Goal: Task Accomplishment & Management: Use online tool/utility

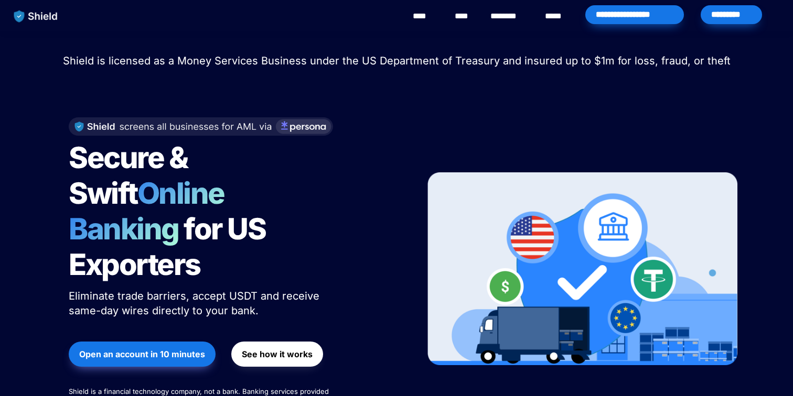
click at [732, 13] on div "*********" at bounding box center [730, 14] width 61 height 19
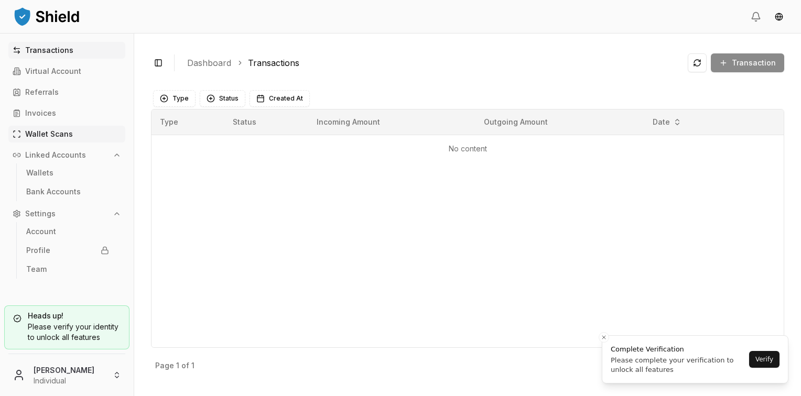
click at [50, 127] on link "Wallet Scans" at bounding box center [66, 134] width 117 height 17
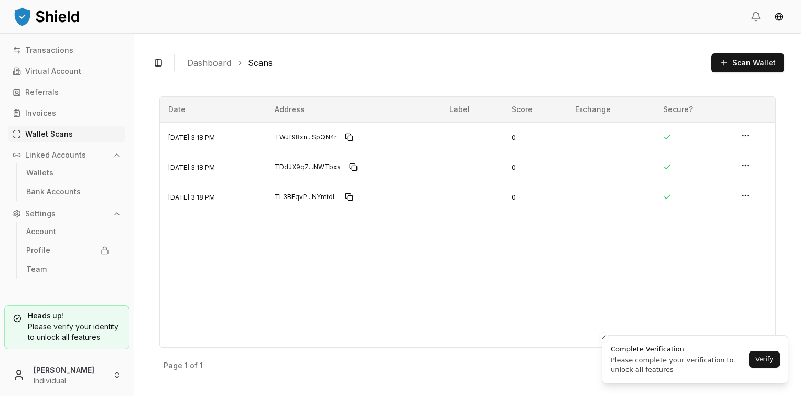
click at [742, 75] on div "Toggle Sidebar Dashboard Scans Scan Wallet" at bounding box center [467, 62] width 633 height 25
click at [748, 61] on span "Scan Wallet" at bounding box center [754, 63] width 44 height 10
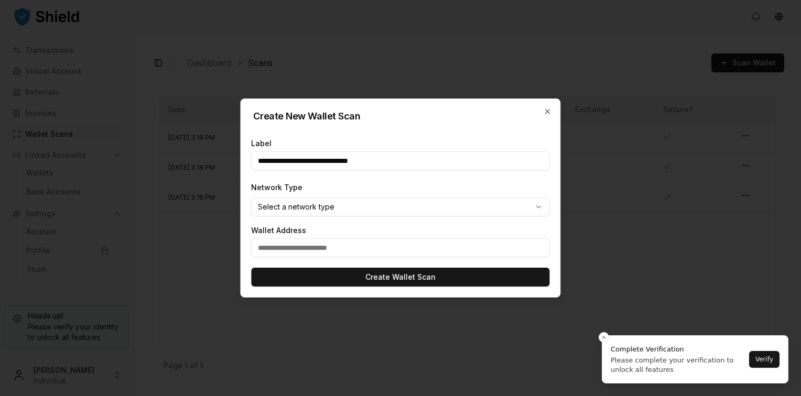
type input "**********"
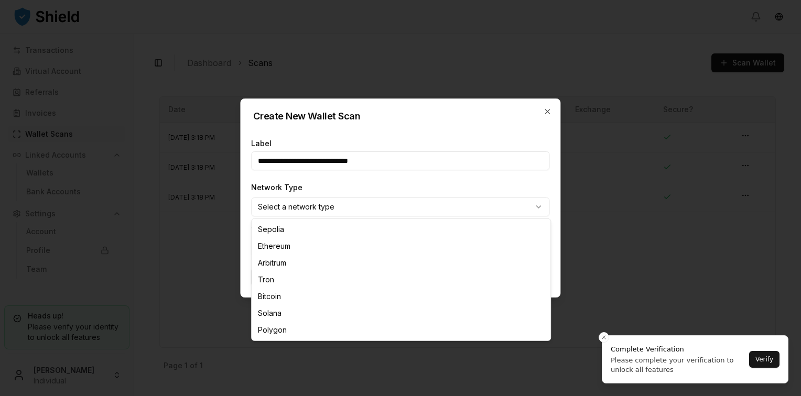
click at [355, 208] on body "Transactions Virtual Account Referrals Invoices Wallet Scans Linked Accounts Wa…" at bounding box center [400, 198] width 801 height 396
select select "****"
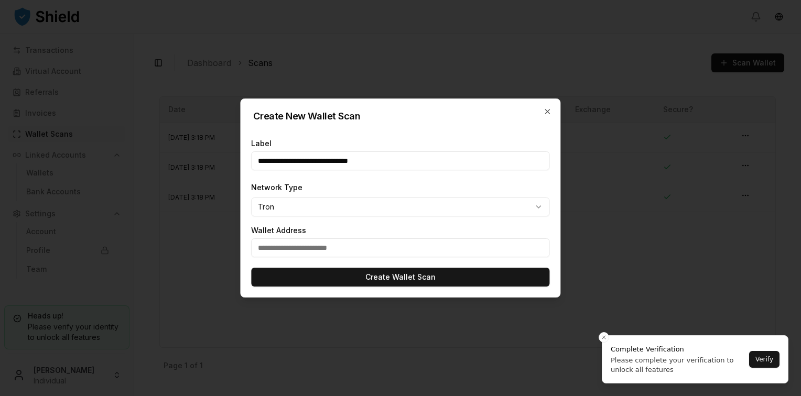
click at [315, 239] on input "text" at bounding box center [400, 248] width 298 height 19
paste input "**********"
type input "**********"
click at [376, 162] on input "**********" at bounding box center [400, 161] width 298 height 19
click at [375, 163] on input "**********" at bounding box center [400, 161] width 298 height 19
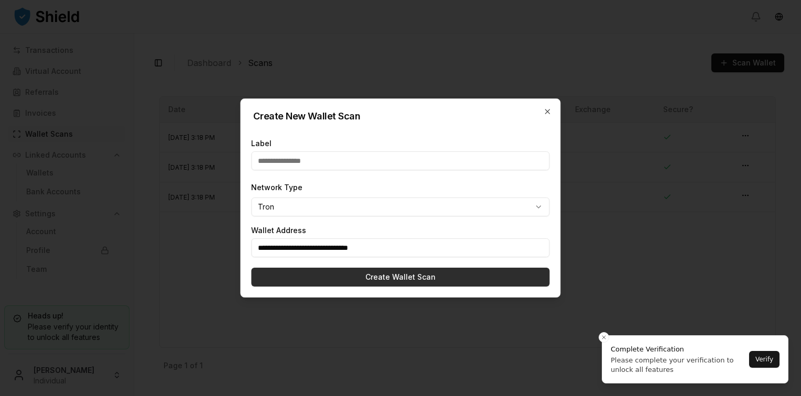
click at [394, 286] on button "Create Wallet Scan" at bounding box center [400, 277] width 298 height 19
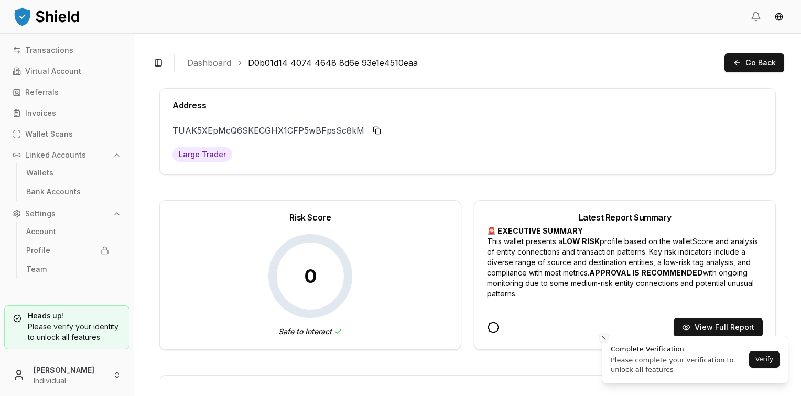
click at [604, 336] on icon "Close toast" at bounding box center [604, 338] width 6 height 6
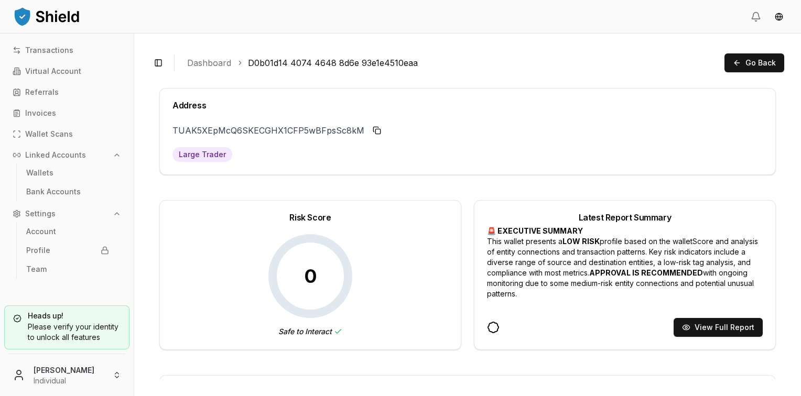
click at [487, 332] on icon "2025-08-29T18:48:18.603Z" at bounding box center [493, 327] width 13 height 13
click at [488, 327] on icon "2025-08-29T18:48:18.603Z" at bounding box center [493, 327] width 13 height 13
click at [740, 62] on button "Go Back" at bounding box center [755, 62] width 60 height 19
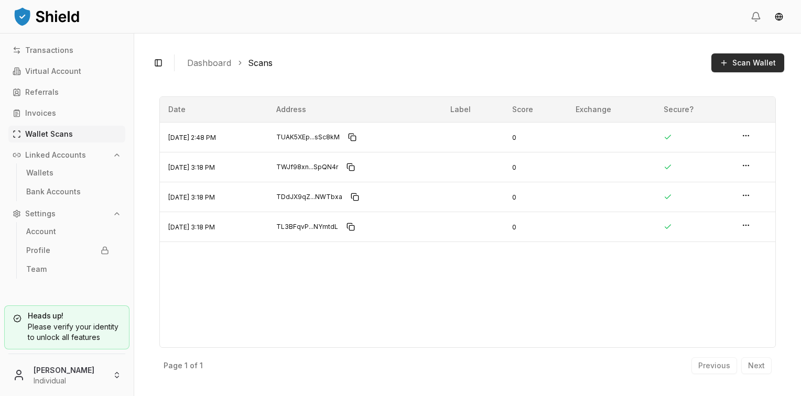
click at [736, 63] on span "Scan Wallet" at bounding box center [754, 63] width 44 height 10
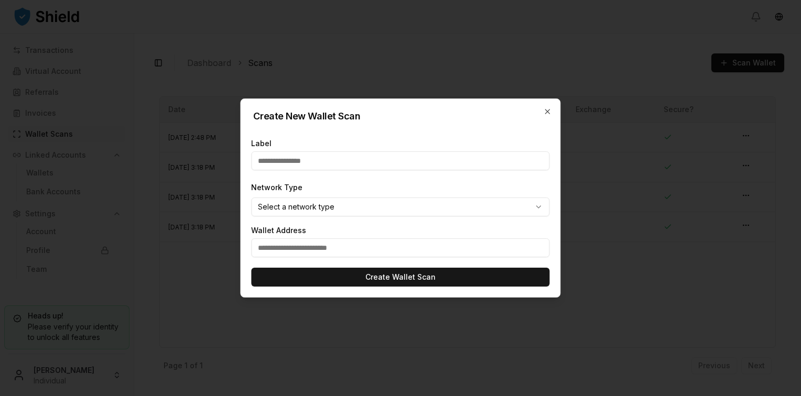
click at [317, 243] on input "text" at bounding box center [400, 248] width 298 height 19
paste input "**********"
type input "**********"
click at [294, 203] on body "Transactions Virtual Account Referrals Invoices Wallet Scans Linked Accounts Wa…" at bounding box center [400, 198] width 801 height 396
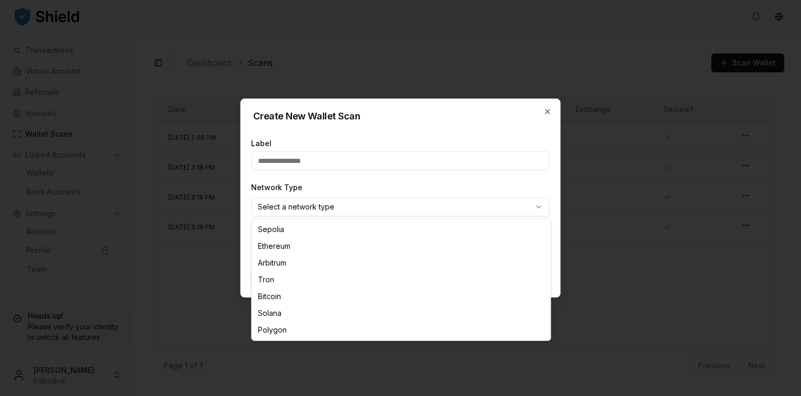
select select "****"
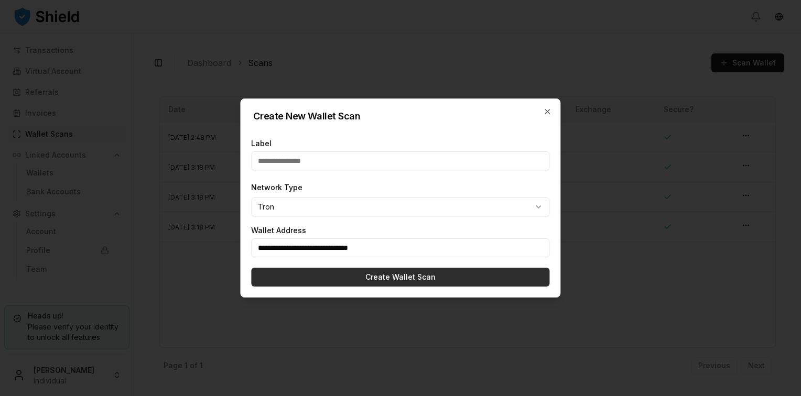
click at [291, 274] on button "Create Wallet Scan" at bounding box center [400, 277] width 298 height 19
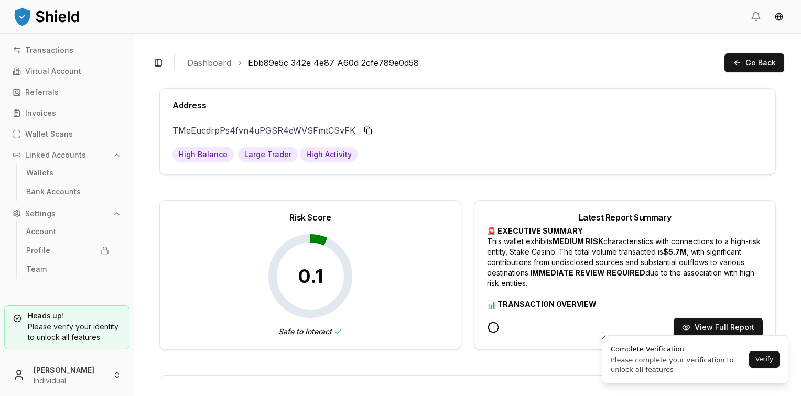
scroll to position [52, 0]
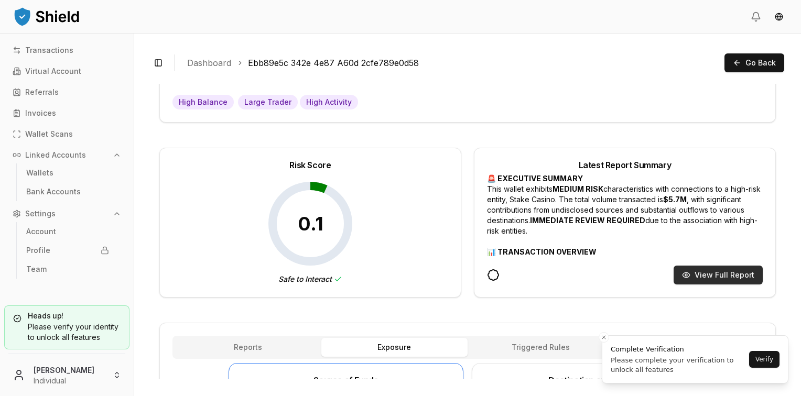
click at [729, 271] on button "View Full Report" at bounding box center [718, 275] width 89 height 19
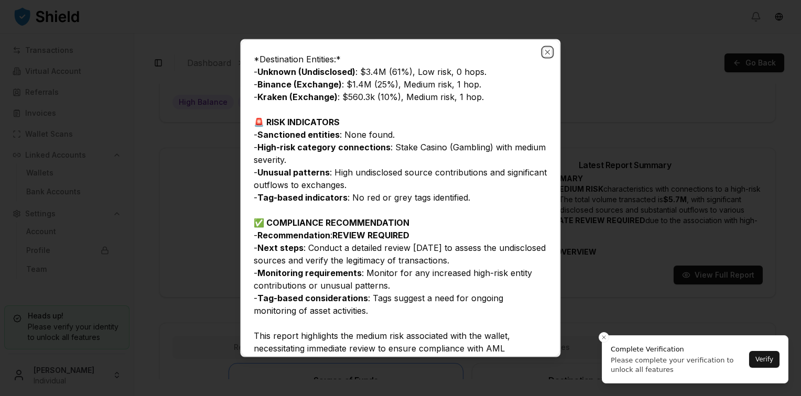
scroll to position [522, 0]
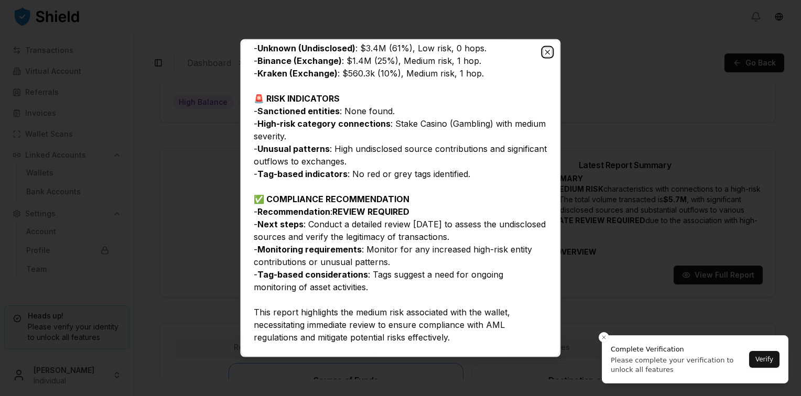
click at [550, 50] on icon "button" at bounding box center [548, 52] width 8 height 8
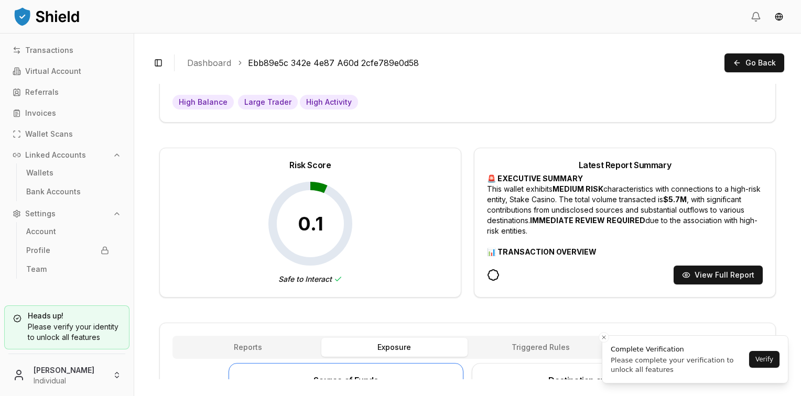
click at [327, 278] on span "Safe to Interact" at bounding box center [310, 279] width 64 height 10
click at [338, 278] on icon at bounding box center [338, 279] width 8 height 8
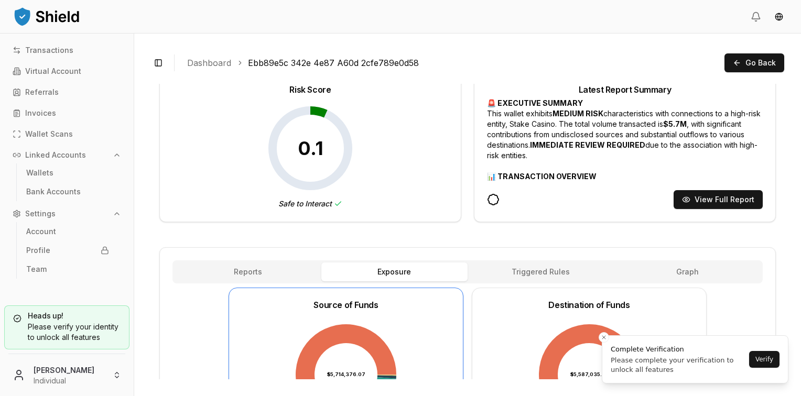
scroll to position [262, 0]
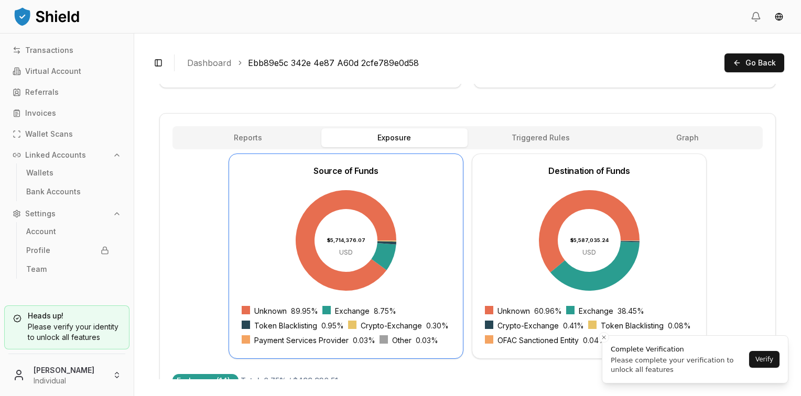
click at [271, 130] on div "Address TMeEucdrpPs4fvn4uPGSR4eWVSFmtCSvFK TMeEucdr...tCSvFK High Balance Large…" at bounding box center [467, 200] width 617 height 749
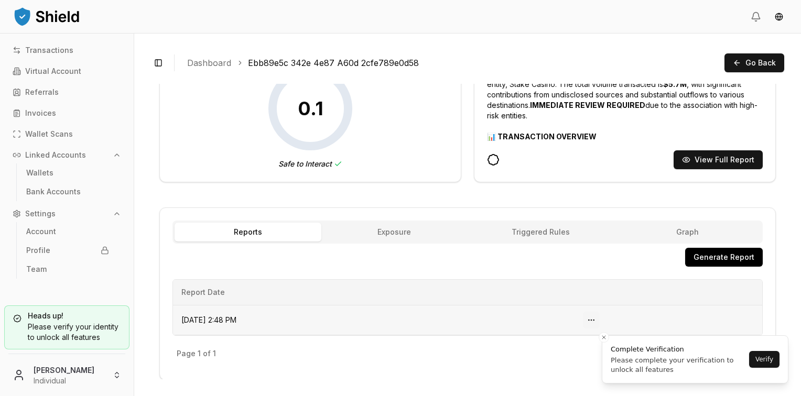
click at [600, 316] on button "Open menu" at bounding box center [591, 320] width 17 height 17
click at [543, 339] on div "View Report" at bounding box center [576, 343] width 104 height 17
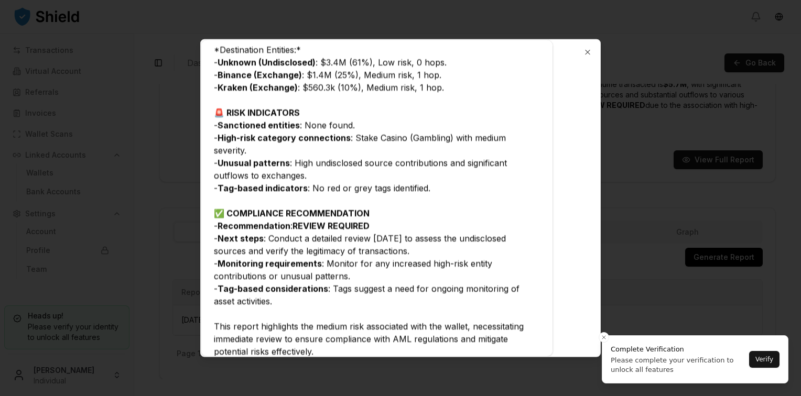
scroll to position [459, 0]
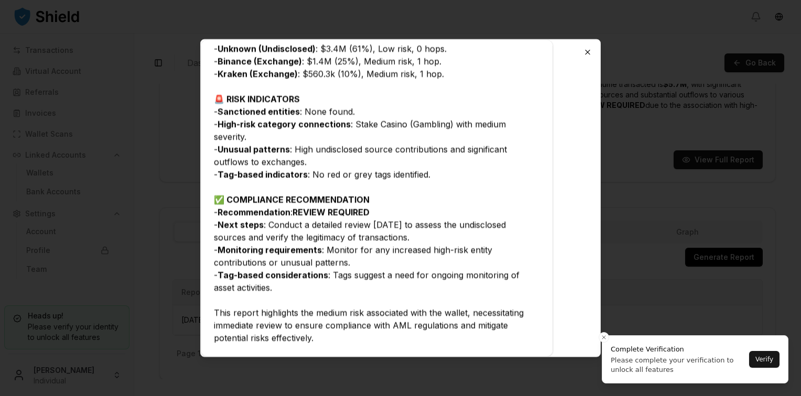
click at [591, 53] on icon "button" at bounding box center [588, 52] width 8 height 8
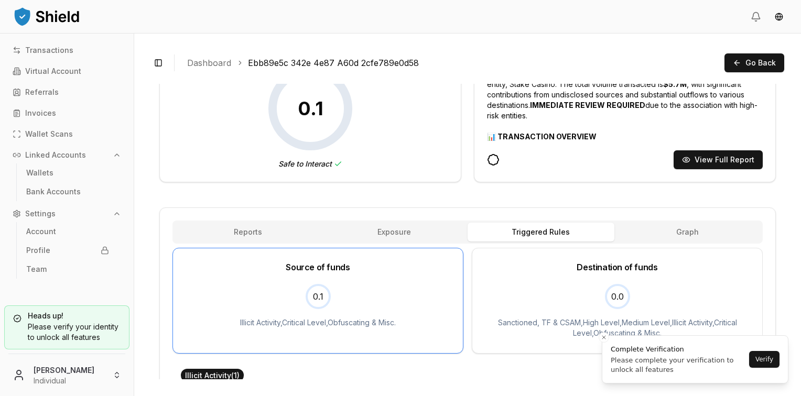
click at [558, 232] on span "Triggered Rules" at bounding box center [541, 232] width 58 height 10
click at [656, 223] on button "Graph" at bounding box center [687, 232] width 147 height 19
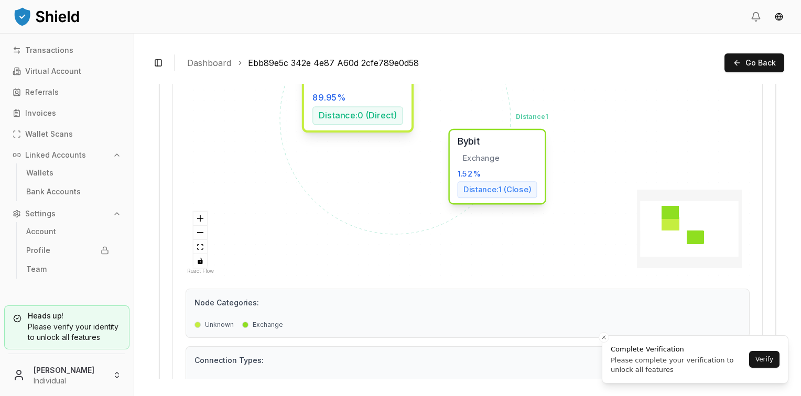
scroll to position [1080, 0]
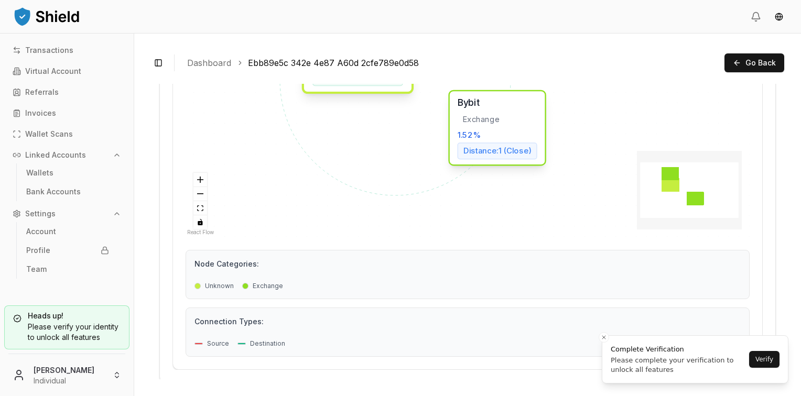
click at [215, 273] on div "Node Categories: Unknown Exchange" at bounding box center [468, 274] width 564 height 49
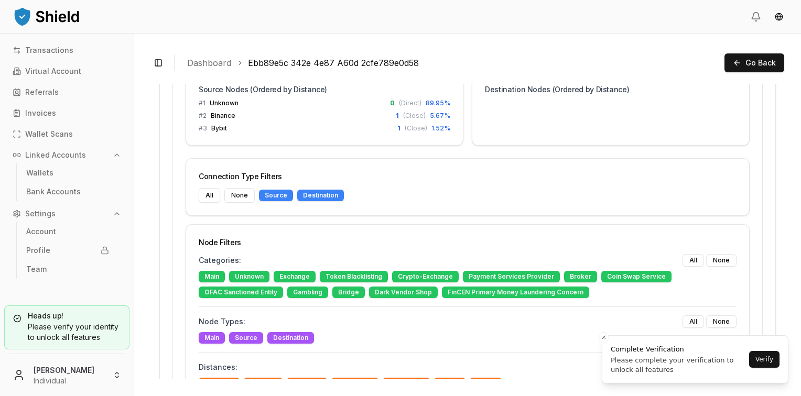
scroll to position [609, 0]
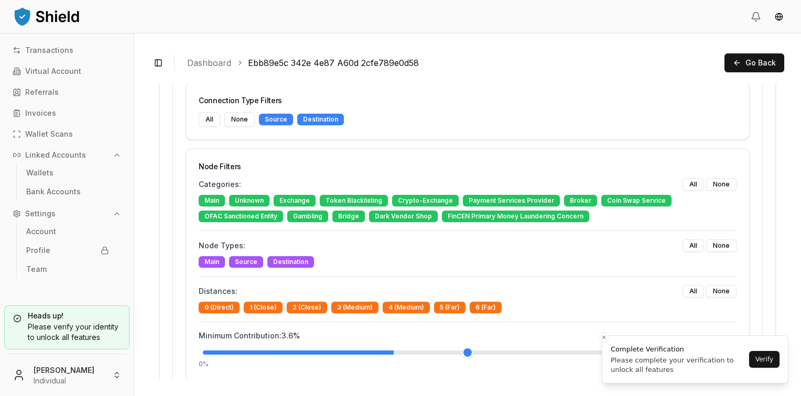
drag, startPoint x: 259, startPoint y: 351, endPoint x: 424, endPoint y: 347, distance: 165.2
click at [427, 355] on input "range" at bounding box center [468, 353] width 530 height 4
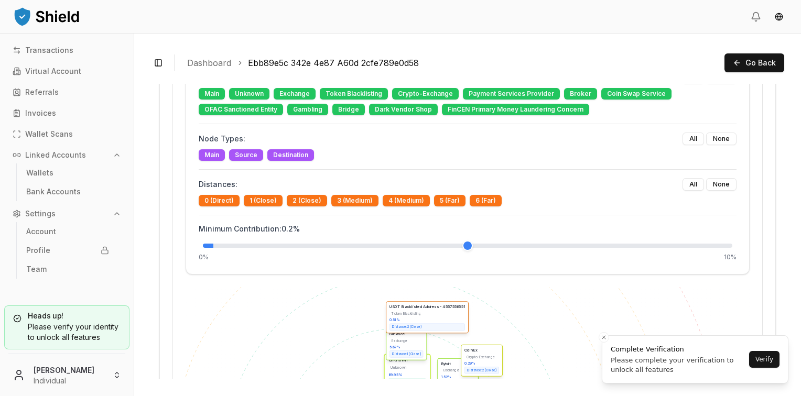
scroll to position [816, 0]
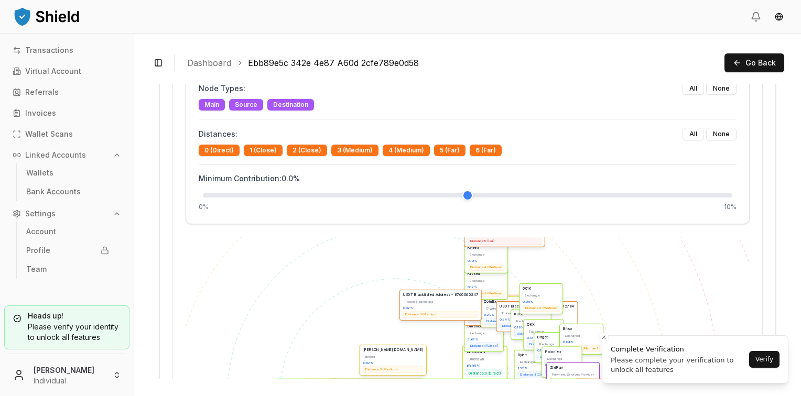
drag, startPoint x: 440, startPoint y: 191, endPoint x: 129, endPoint y: 180, distance: 311.1
type input "*"
click at [203, 193] on input "range" at bounding box center [468, 195] width 530 height 4
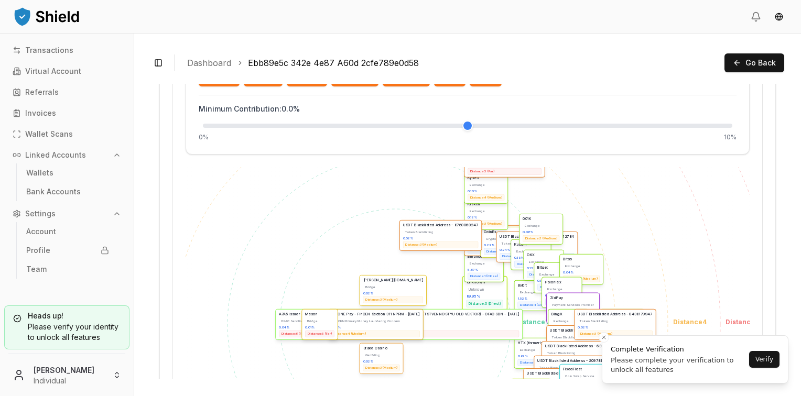
scroll to position [974, 0]
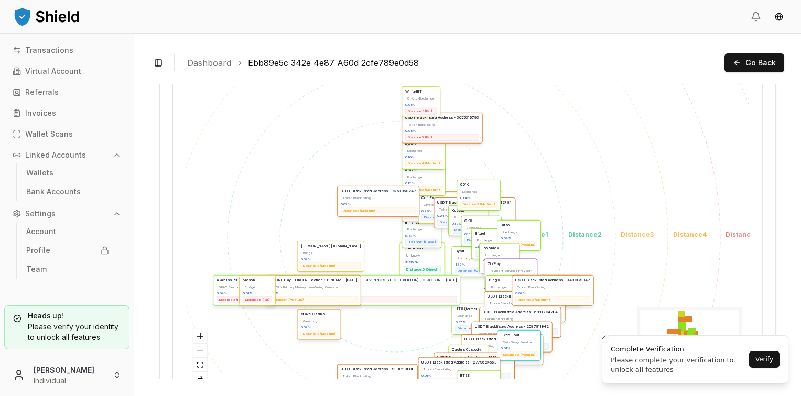
drag, startPoint x: 650, startPoint y: 169, endPoint x: 617, endPoint y: 272, distance: 107.3
click at [586, 229] on div "Screened address Main Distance: 0 (Direct) Unknown Unknown 89.95 % Distance: 0 …" at bounding box center [468, 237] width 564 height 315
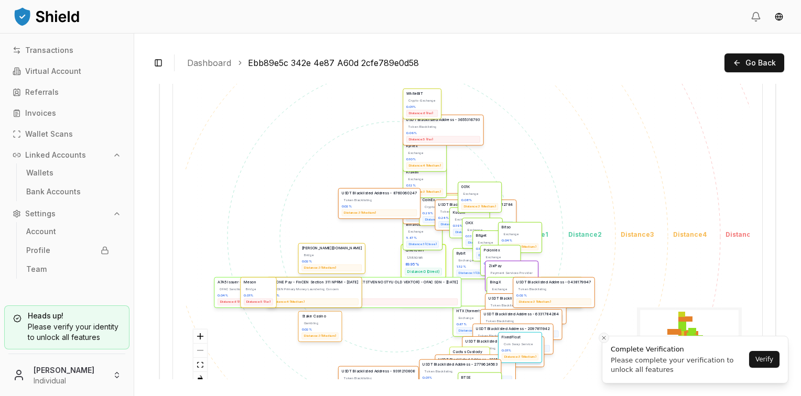
click at [604, 339] on icon "Close toast" at bounding box center [604, 338] width 6 height 6
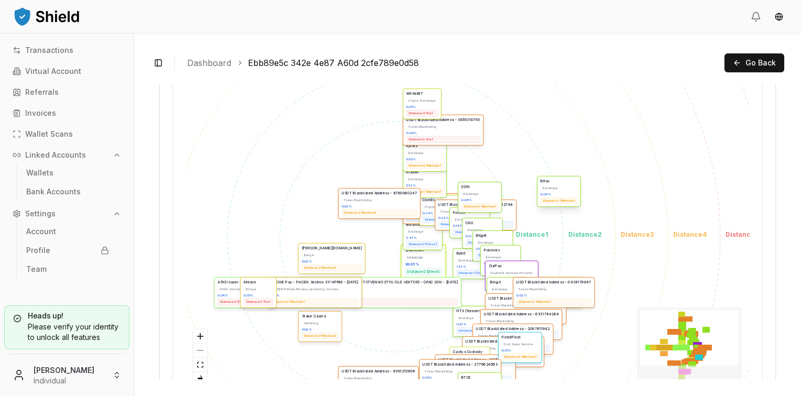
drag, startPoint x: 504, startPoint y: 229, endPoint x: 543, endPoint y: 182, distance: 60.3
click at [543, 185] on div "Exchange" at bounding box center [559, 188] width 37 height 6
drag, startPoint x: 546, startPoint y: 189, endPoint x: 619, endPoint y: 190, distance: 72.9
click at [619, 180] on div "Exchange 0.04 % Distance: 3 (Medium)" at bounding box center [621, 185] width 37 height 19
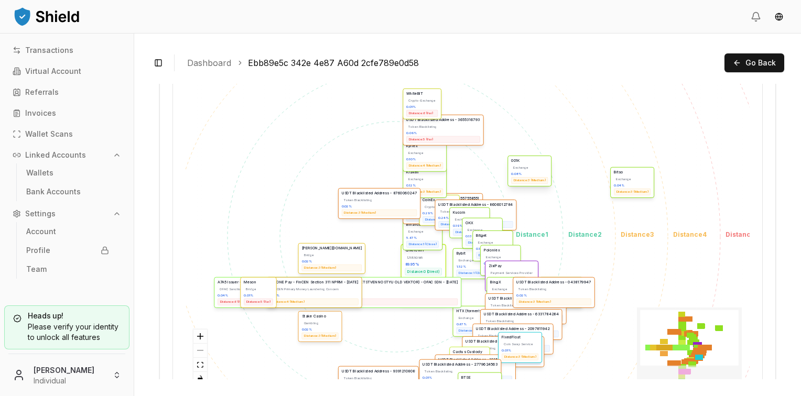
drag, startPoint x: 486, startPoint y: 197, endPoint x: 536, endPoint y: 171, distance: 55.8
click at [536, 172] on div "0.08 %" at bounding box center [529, 174] width 37 height 4
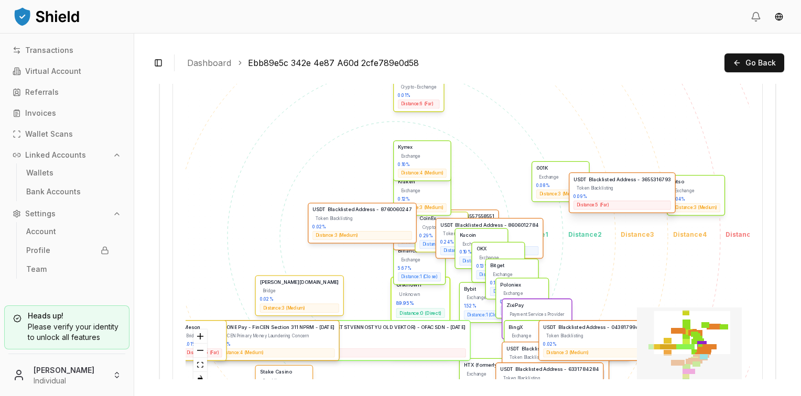
drag, startPoint x: 458, startPoint y: 134, endPoint x: 635, endPoint y: 210, distance: 192.6
click at [628, 194] on div "0.09 %" at bounding box center [622, 197] width 97 height 6
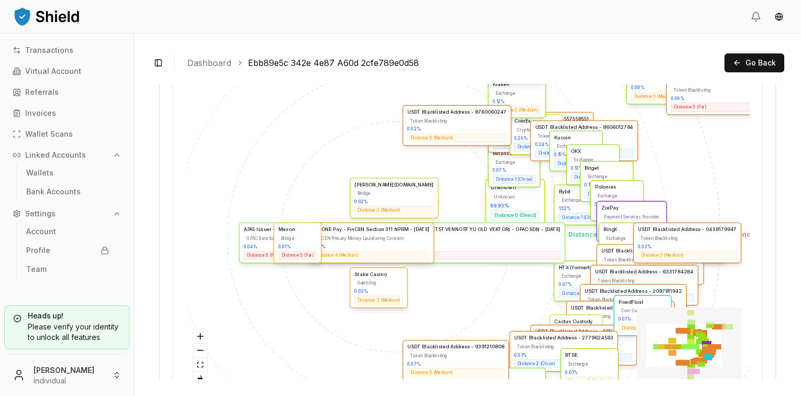
drag, startPoint x: 686, startPoint y: 339, endPoint x: 780, endPoint y: 219, distance: 152.4
click at [780, 219] on main "Address TMeEucdrpPs4fvn4uPGSR4eWVSFmtCSvFK TMeEucdr...tCSvFK High Balance Large…" at bounding box center [467, 232] width 633 height 296
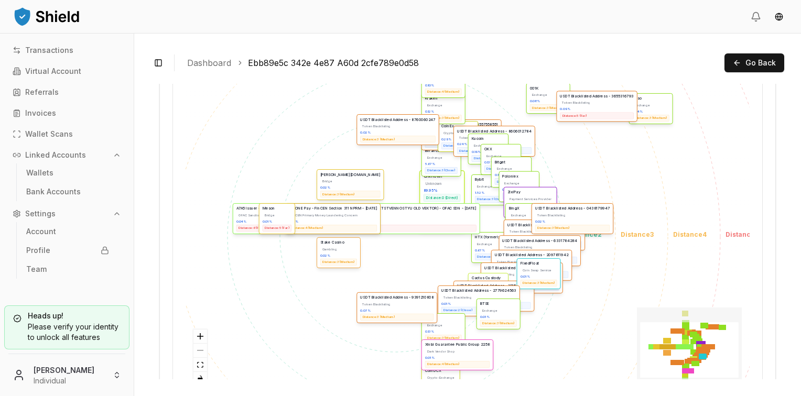
drag, startPoint x: 481, startPoint y: 277, endPoint x: 382, endPoint y: 204, distance: 123.3
click at [385, 206] on div "Screened address Main Distance: 0 (Direct) Unknown Unknown 89.95 % Distance: 0 …" at bounding box center [468, 237] width 564 height 315
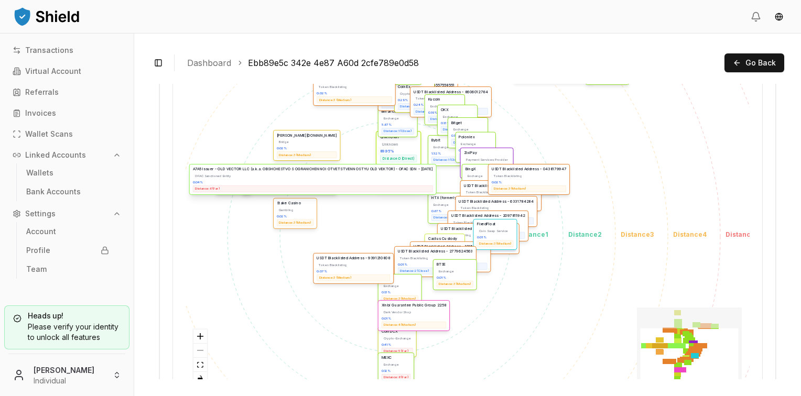
click at [368, 186] on div "Distance: 6 (Far)" at bounding box center [313, 189] width 240 height 7
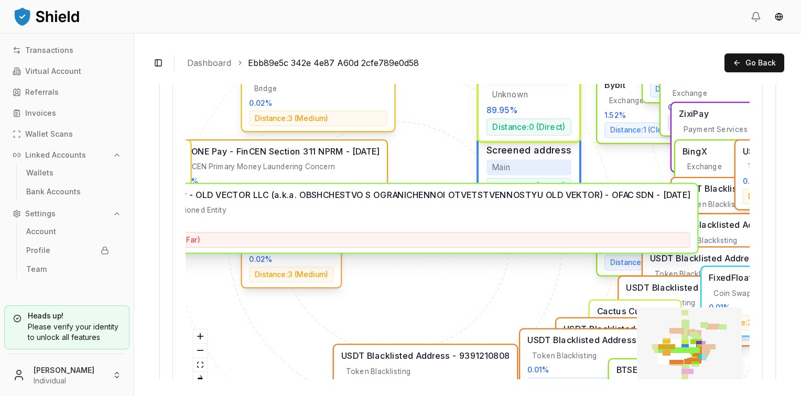
drag, startPoint x: 264, startPoint y: 177, endPoint x: 341, endPoint y: 221, distance: 88.0
click at [341, 221] on div "0.04 %" at bounding box center [414, 224] width 552 height 9
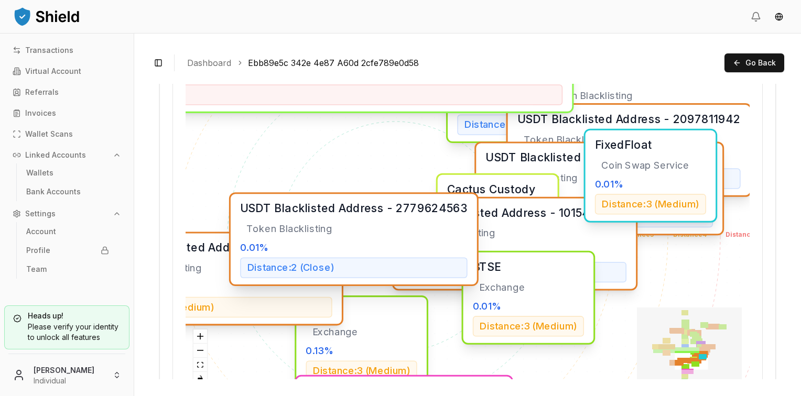
drag, startPoint x: 466, startPoint y: 242, endPoint x: 303, endPoint y: 239, distance: 163.1
click at [303, 239] on div "Token Blacklisting" at bounding box center [353, 229] width 227 height 19
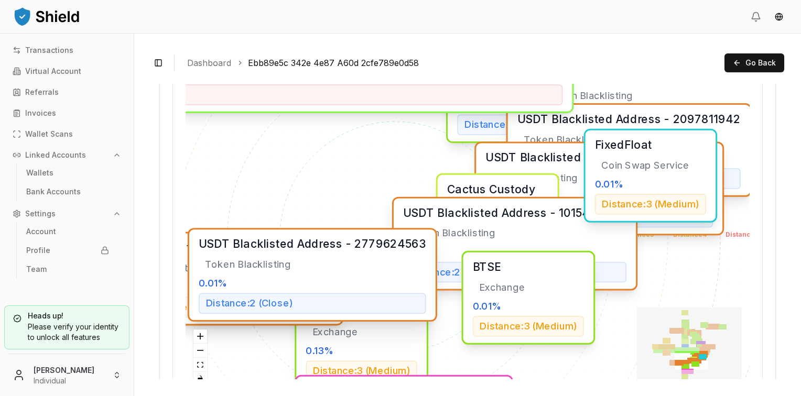
drag, startPoint x: 375, startPoint y: 239, endPoint x: 446, endPoint y: 326, distance: 112.2
click at [426, 274] on div "Token Blacklisting" at bounding box center [312, 264] width 227 height 19
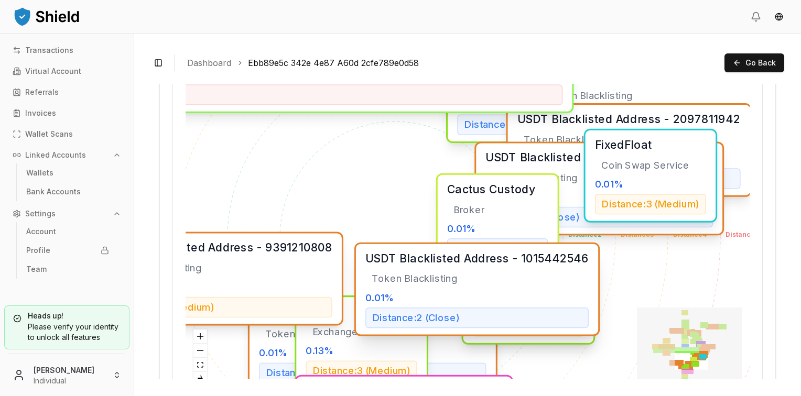
drag, startPoint x: 485, startPoint y: 231, endPoint x: 619, endPoint y: 330, distance: 166.3
click at [589, 288] on div "Token Blacklisting" at bounding box center [476, 278] width 223 height 19
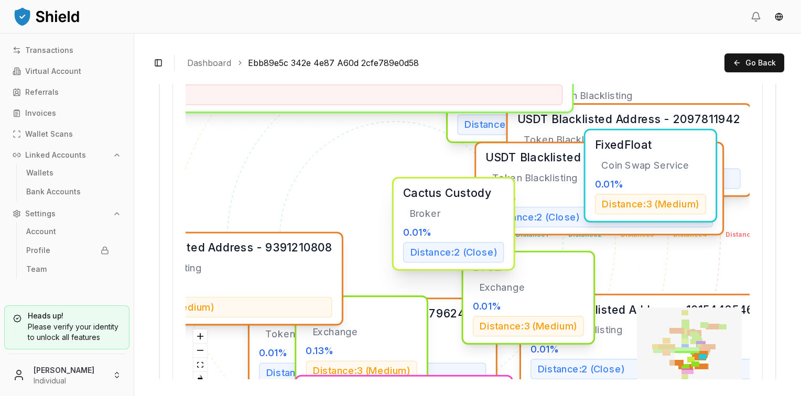
drag, startPoint x: 474, startPoint y: 215, endPoint x: 328, endPoint y: 222, distance: 146.5
click at [403, 222] on div "Broker 0.01 % Distance: 2 (Close)" at bounding box center [453, 233] width 101 height 59
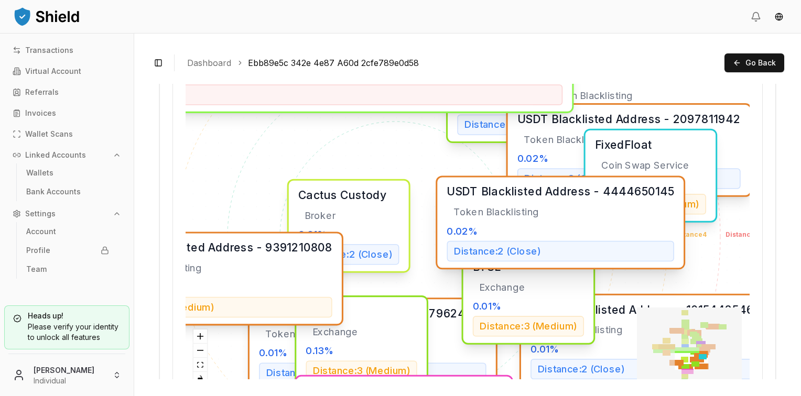
drag, startPoint x: 537, startPoint y: 169, endPoint x: 455, endPoint y: 236, distance: 106.1
click at [455, 222] on div "Token Blacklisting" at bounding box center [560, 212] width 227 height 19
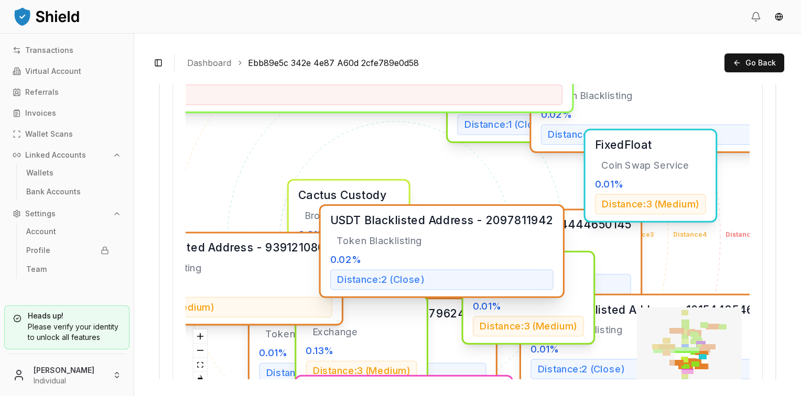
drag, startPoint x: 535, startPoint y: 147, endPoint x: 339, endPoint y: 252, distance: 222.1
click at [339, 252] on div "Token Blacklisting 0.02 % Distance: 2 (Close)" at bounding box center [441, 261] width 223 height 59
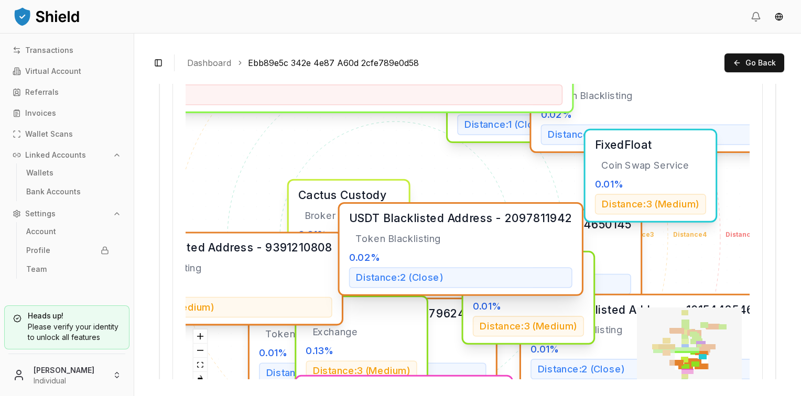
drag, startPoint x: 527, startPoint y: 224, endPoint x: 571, endPoint y: 224, distance: 44.0
click at [550, 219] on div "USDT Blacklisted Address - 2097811942" at bounding box center [460, 218] width 223 height 16
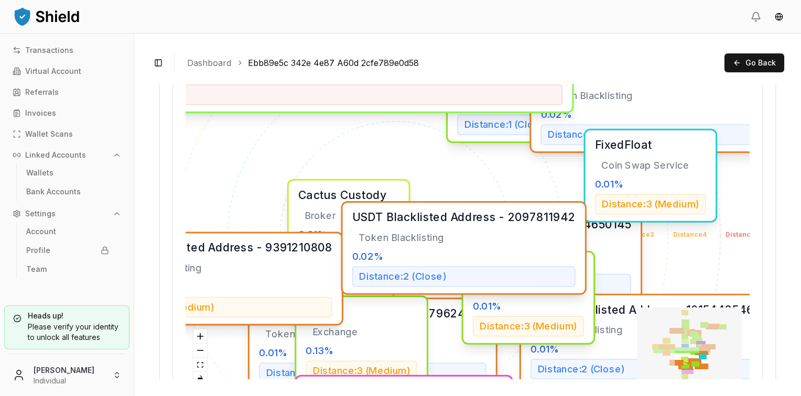
click at [590, 231] on div "USDT Blacklisted Address - 4444650145 Token Blacklisting 0.02 % Distance: 2 (Cl…" at bounding box center [518, 256] width 250 height 94
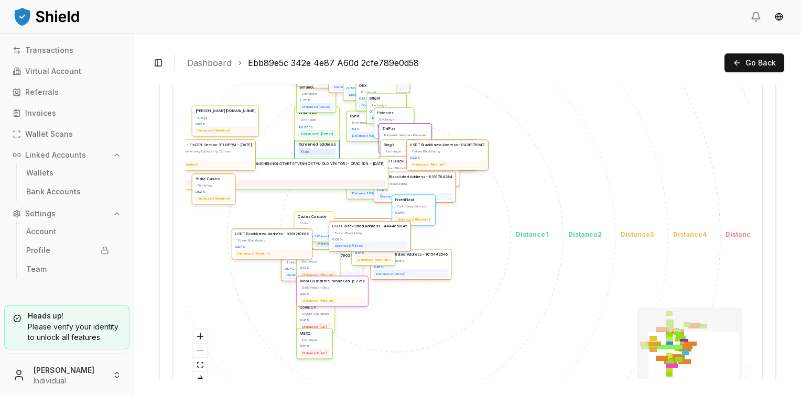
drag, startPoint x: 684, startPoint y: 237, endPoint x: 520, endPoint y: 276, distance: 168.7
click at [520, 276] on div "Screened address Main Distance: 0 (Direct) Unknown Unknown 89.95 % Distance: 0 …" at bounding box center [468, 237] width 564 height 315
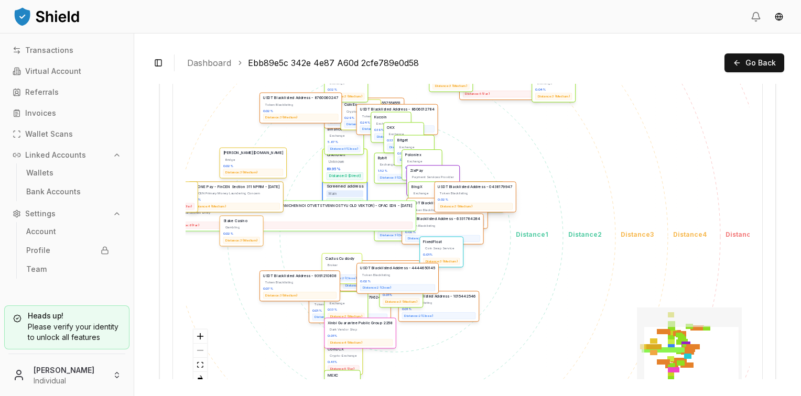
drag, startPoint x: 679, startPoint y: 214, endPoint x: 504, endPoint y: 193, distance: 175.8
drag, startPoint x: 504, startPoint y: 193, endPoint x: 563, endPoint y: 125, distance: 89.6
click at [570, 120] on div "Screened address Main Distance: 0 (Direct) Unknown Unknown 89.95 % Distance: 0 …" at bounding box center [468, 237] width 564 height 315
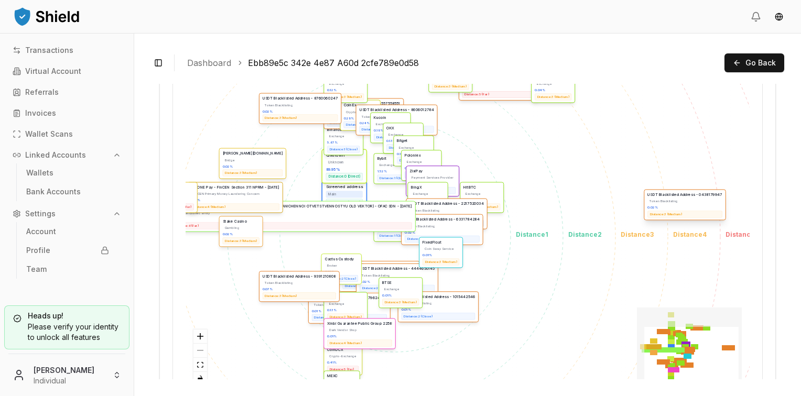
drag, startPoint x: 480, startPoint y: 194, endPoint x: 732, endPoint y: 207, distance: 253.0
click at [722, 204] on div "Token Blacklisting" at bounding box center [684, 202] width 75 height 6
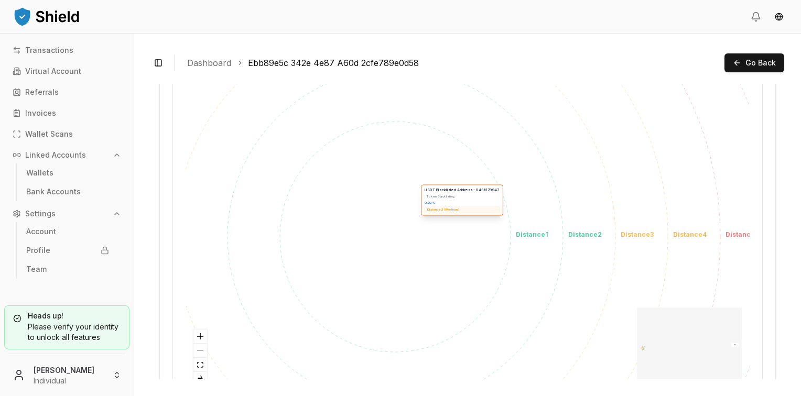
drag, startPoint x: 720, startPoint y: 215, endPoint x: 449, endPoint y: 210, distance: 271.1
click at [449, 210] on div "Distance: 3 (Medium)" at bounding box center [462, 210] width 75 height 7
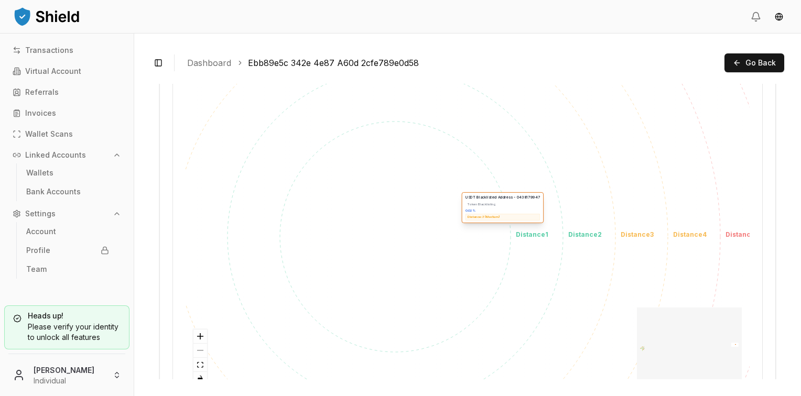
drag, startPoint x: 461, startPoint y: 201, endPoint x: 503, endPoint y: 206, distance: 42.2
click at [503, 206] on div "Token Blacklisting 0.02 % Distance: 3 (Medium)" at bounding box center [503, 210] width 75 height 19
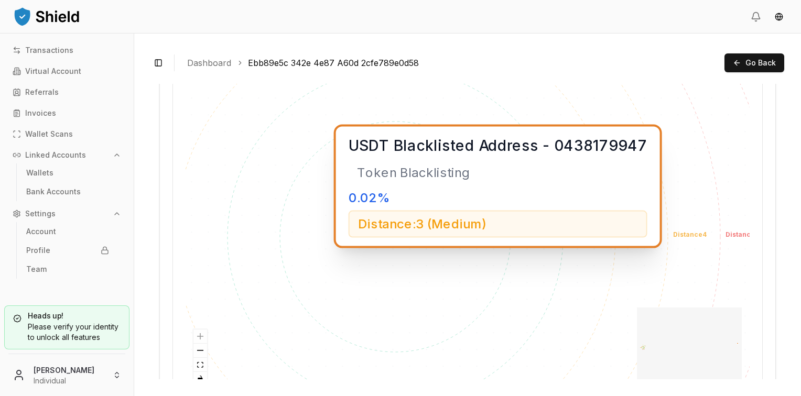
drag, startPoint x: 512, startPoint y: 203, endPoint x: 519, endPoint y: 184, distance: 20.4
click at [518, 184] on div "Token Blacklisting" at bounding box center [498, 172] width 299 height 25
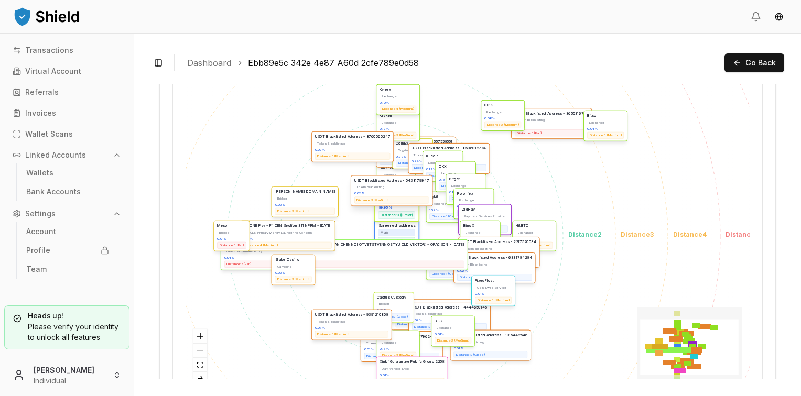
drag, startPoint x: 526, startPoint y: 184, endPoint x: 452, endPoint y: 192, distance: 74.4
click at [429, 192] on div "0.02 %" at bounding box center [391, 194] width 75 height 4
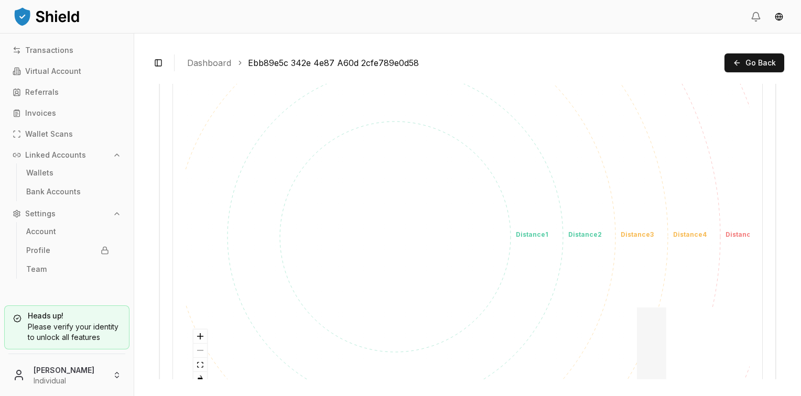
drag, startPoint x: 675, startPoint y: 346, endPoint x: 756, endPoint y: 343, distance: 80.8
click at [774, 350] on main "Address TMeEucdrpPs4fvn4uPGSR4eWVSFmtCSvFK TMeEucdr...tCSvFK High Balance Large…" at bounding box center [467, 232] width 633 height 296
drag, startPoint x: 696, startPoint y: 327, endPoint x: 591, endPoint y: 304, distance: 106.8
click at [592, 304] on div "Screened address Main Distance: 0 (Direct) Unknown Unknown 89.95 % Distance: 0 …" at bounding box center [468, 237] width 564 height 315
drag, startPoint x: 675, startPoint y: 340, endPoint x: 744, endPoint y: 338, distance: 69.2
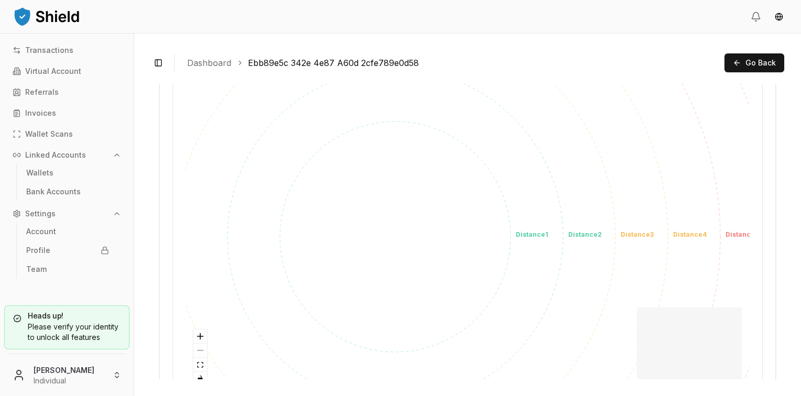
click at [200, 362] on icon "fit view" at bounding box center [200, 365] width 6 height 6
drag, startPoint x: 683, startPoint y: 349, endPoint x: 298, endPoint y: 345, distance: 385.4
click at [299, 345] on div "Screened address Main Distance: 0 (Direct) Unknown Unknown 89.95 % Distance: 0 …" at bounding box center [468, 237] width 564 height 315
drag, startPoint x: 195, startPoint y: 361, endPoint x: 185, endPoint y: 361, distance: 10.5
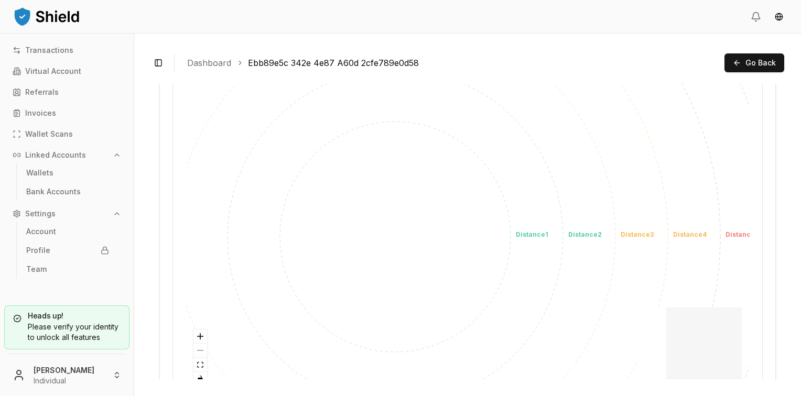
click at [196, 361] on button "fit view" at bounding box center [200, 365] width 14 height 14
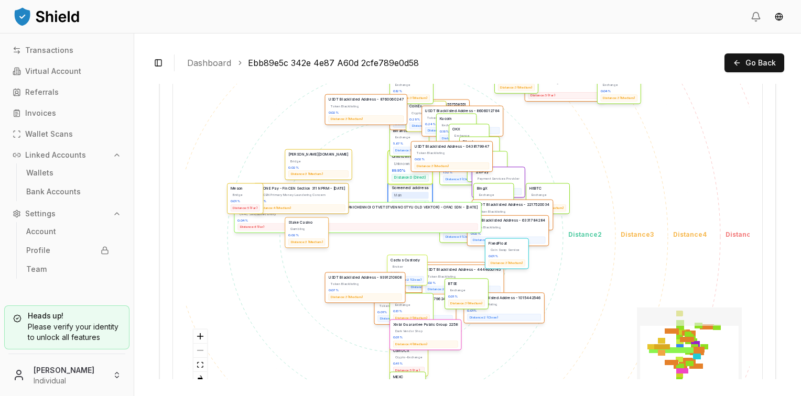
drag, startPoint x: 667, startPoint y: 345, endPoint x: 625, endPoint y: 300, distance: 62.3
click at [625, 300] on div "Screened address Main Distance: 0 (Direct) Unknown Unknown 89.95 % Distance: 0 …" at bounding box center [468, 237] width 564 height 315
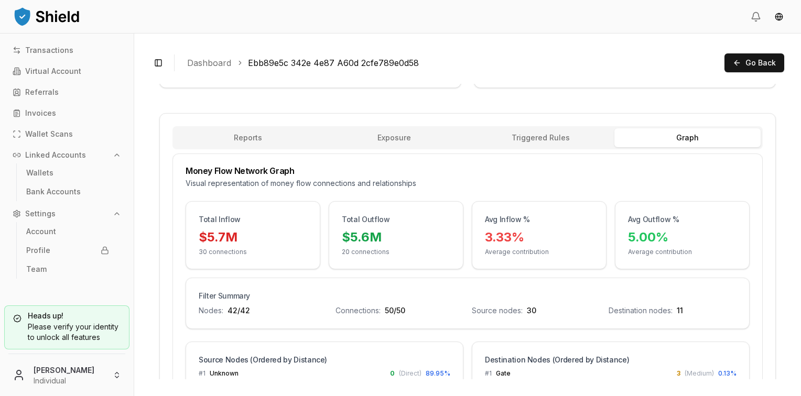
scroll to position [157, 0]
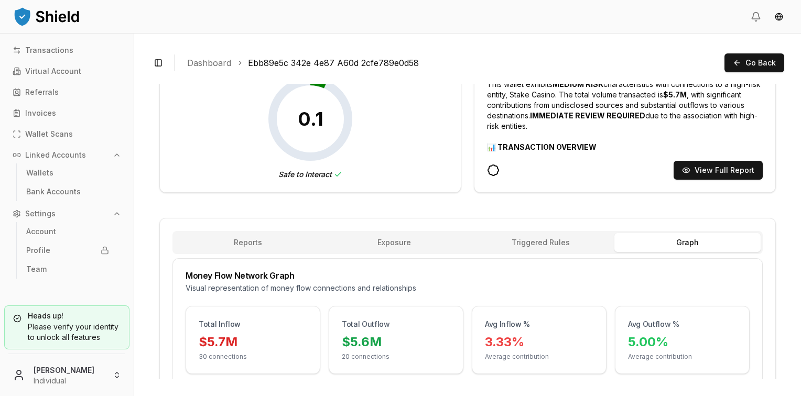
click at [408, 234] on button "Exposure" at bounding box center [394, 242] width 147 height 19
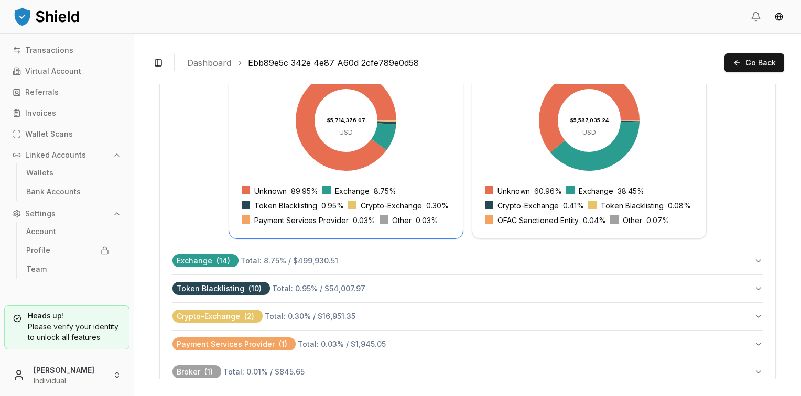
scroll to position [419, 0]
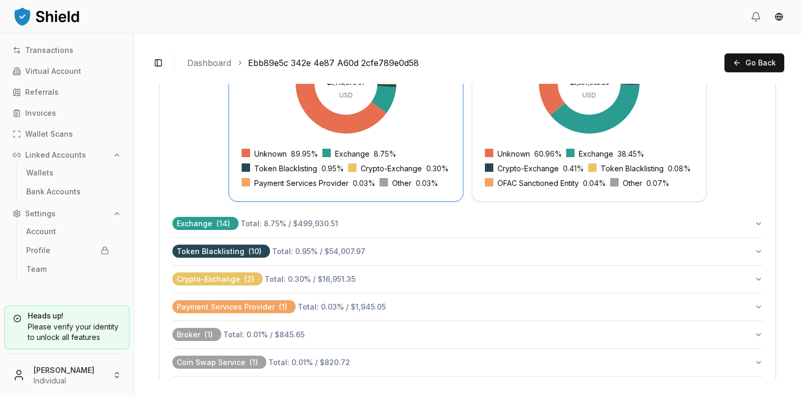
click at [340, 219] on button "Exchange ( 14 ) Total: 8.75 % / $499,930.51" at bounding box center [467, 223] width 590 height 27
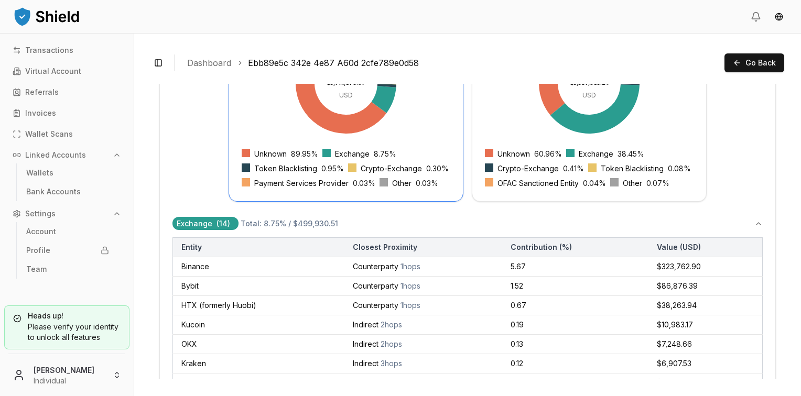
click at [343, 226] on button "Exchange ( 14 ) Total: 8.75 % / $499,930.51" at bounding box center [467, 223] width 590 height 27
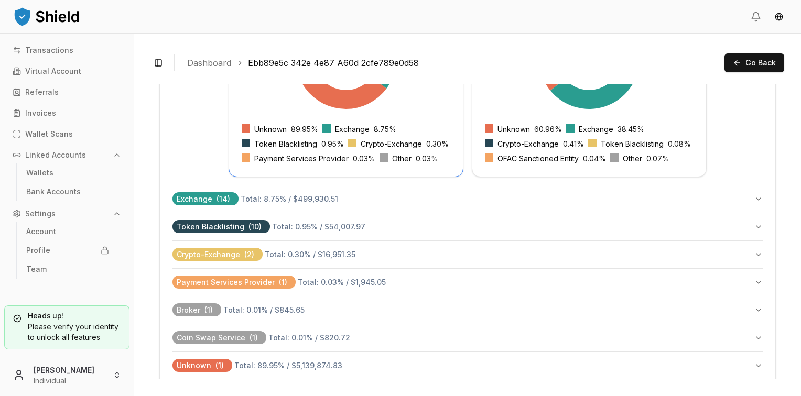
scroll to position [456, 0]
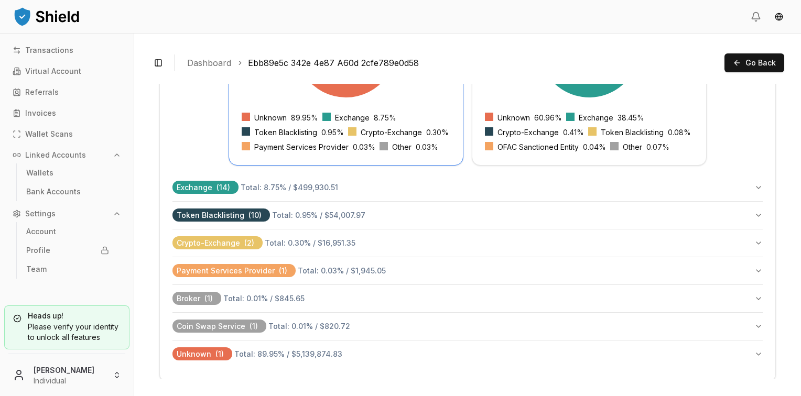
click at [326, 214] on span "Total: 0.95 % / $54,007.97" at bounding box center [318, 215] width 93 height 9
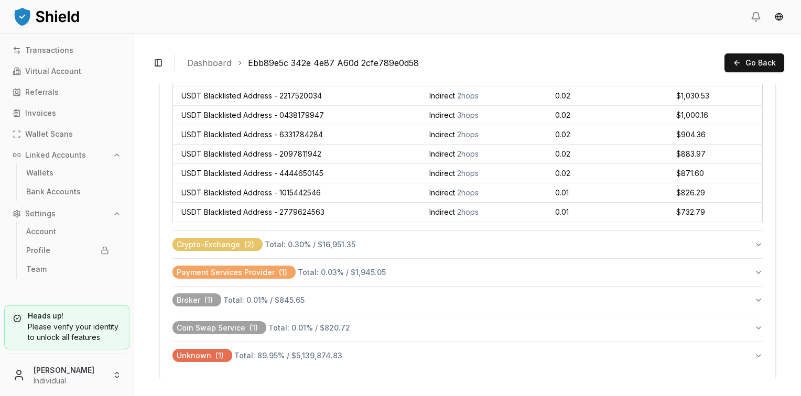
scroll to position [677, 0]
click at [303, 352] on span "Total: 89.95 % / $5,139,874.83" at bounding box center [288, 355] width 108 height 9
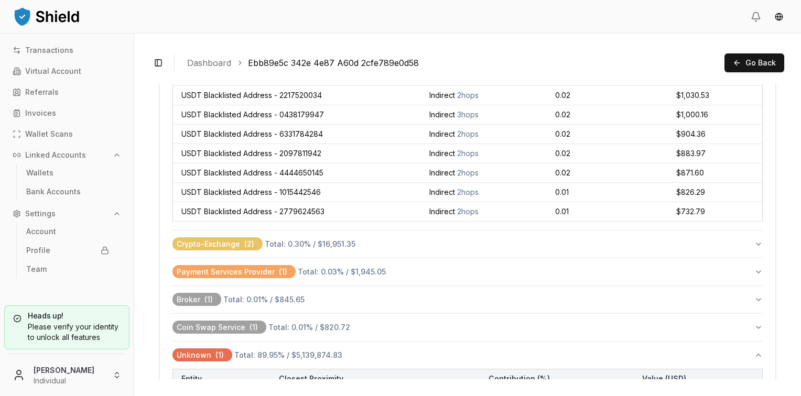
scroll to position [724, 0]
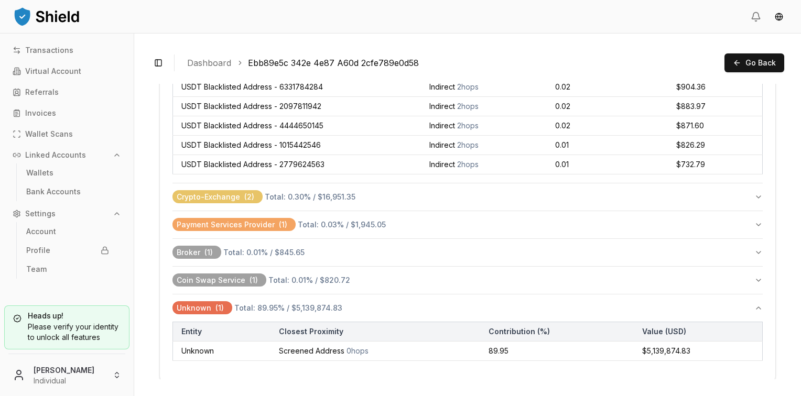
click at [332, 280] on span "Total: 0.01 % / $820.72" at bounding box center [309, 280] width 82 height 9
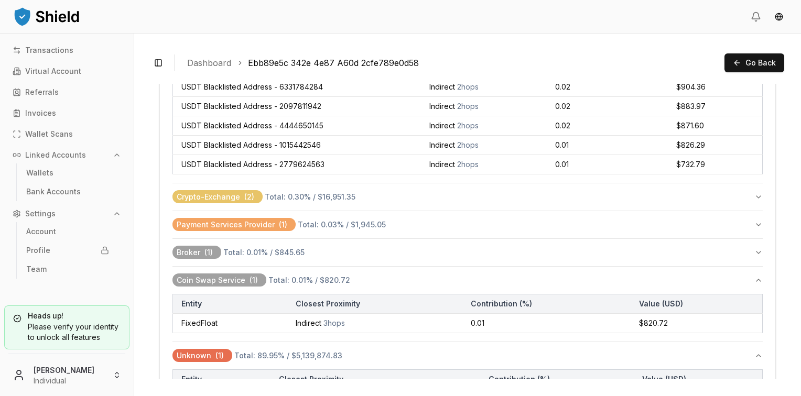
click at [333, 254] on button "Broker ( 1 ) Total: 0.01 % / $845.65" at bounding box center [467, 252] width 590 height 27
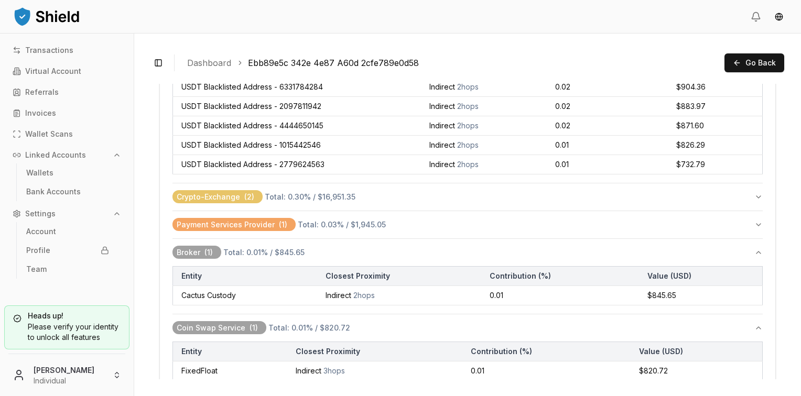
click at [333, 239] on button "Broker ( 1 ) Total: 0.01 % / $845.65" at bounding box center [467, 252] width 590 height 27
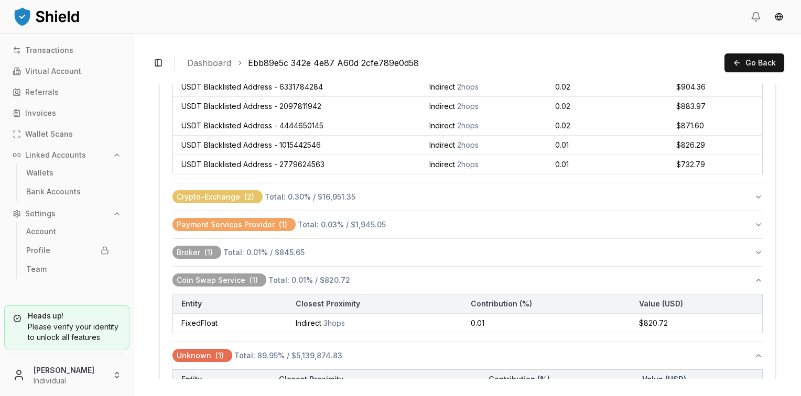
click at [327, 250] on button "Broker ( 1 ) Total: 0.01 % / $845.65" at bounding box center [467, 252] width 590 height 27
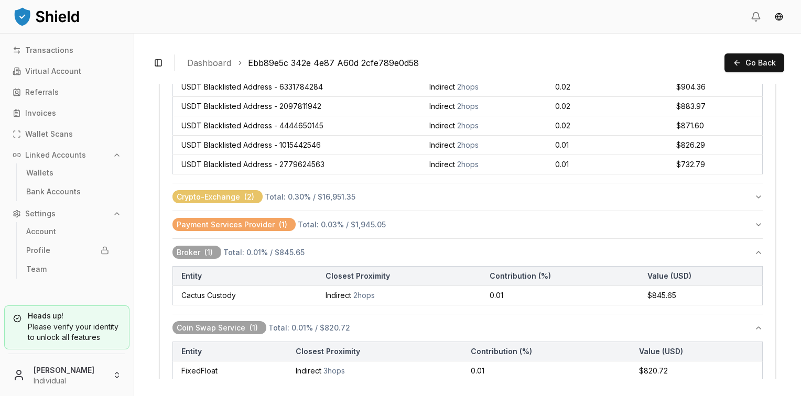
click at [327, 220] on span "Total: 0.03 % / $1,945.05" at bounding box center [342, 224] width 88 height 9
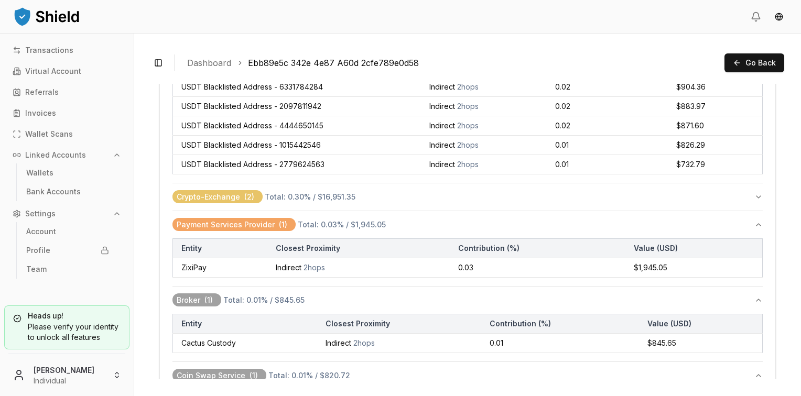
click at [319, 195] on span "Total: 0.30 % / $16,951.35" at bounding box center [310, 196] width 91 height 9
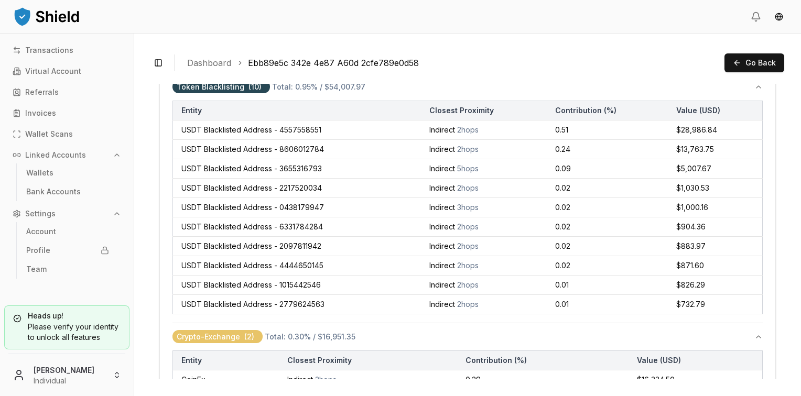
scroll to position [514, 0]
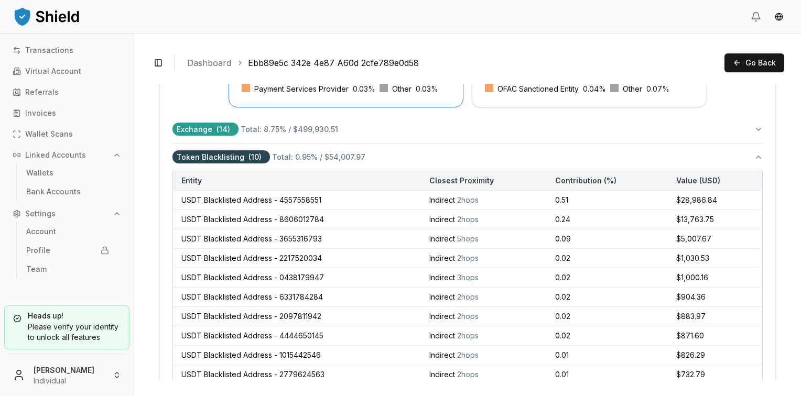
click at [310, 155] on span "Total: 0.95 % / $54,007.97" at bounding box center [318, 157] width 93 height 9
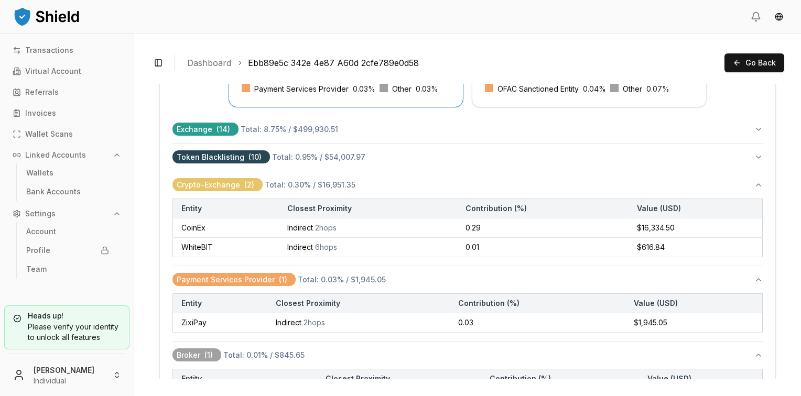
click at [306, 180] on span "Crypto-Exchange ( 2 ) Total: 0.30 % / $16,951.35" at bounding box center [263, 185] width 183 height 10
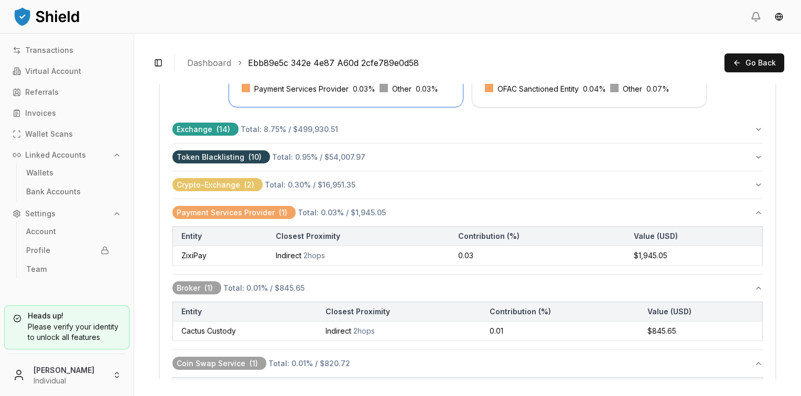
click at [304, 211] on span "Total: 0.03 % / $1,945.05" at bounding box center [342, 212] width 88 height 9
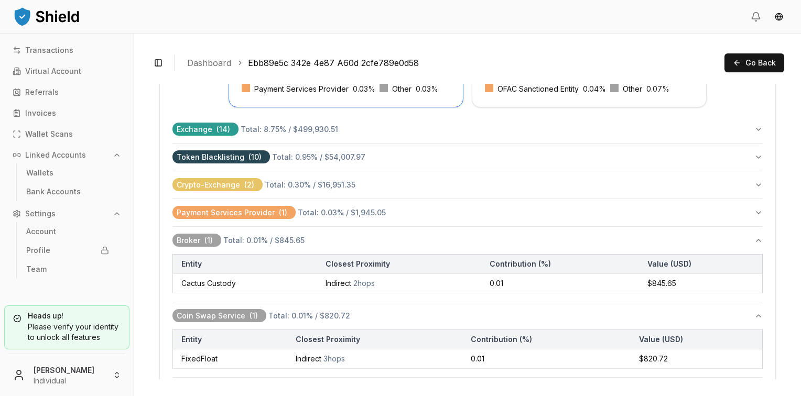
click at [298, 243] on span "Total: 0.01 % / $845.65" at bounding box center [263, 240] width 81 height 9
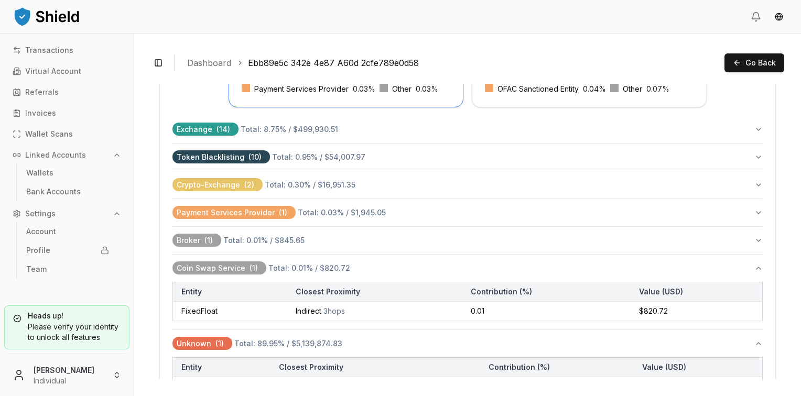
click at [298, 275] on button "Coin Swap Service ( 1 ) Total: 0.01 % / $820.72" at bounding box center [467, 268] width 590 height 27
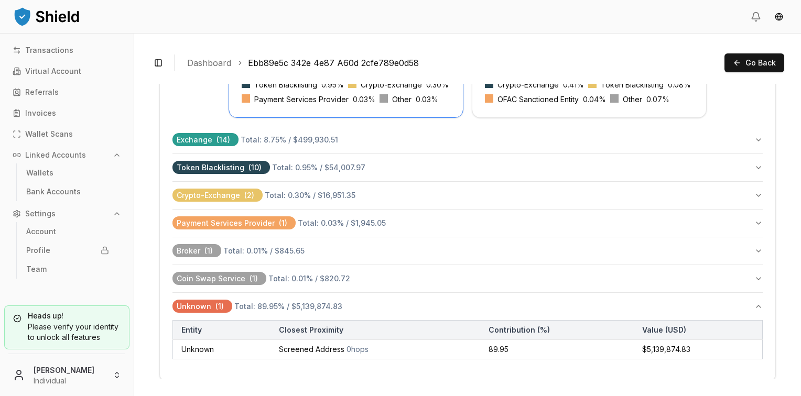
click at [289, 307] on span "Total: 89.95 % / $5,139,874.83" at bounding box center [288, 306] width 108 height 9
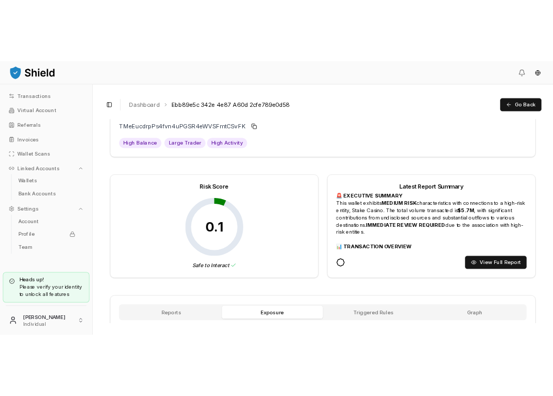
scroll to position [0, 0]
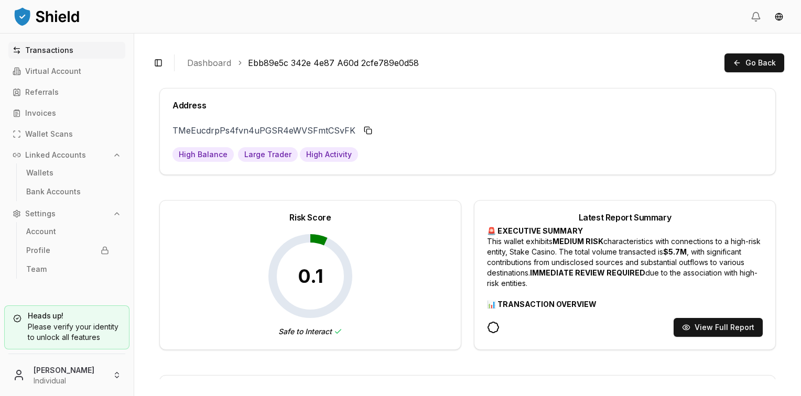
click at [45, 52] on p "Transactions" at bounding box center [49, 50] width 48 height 7
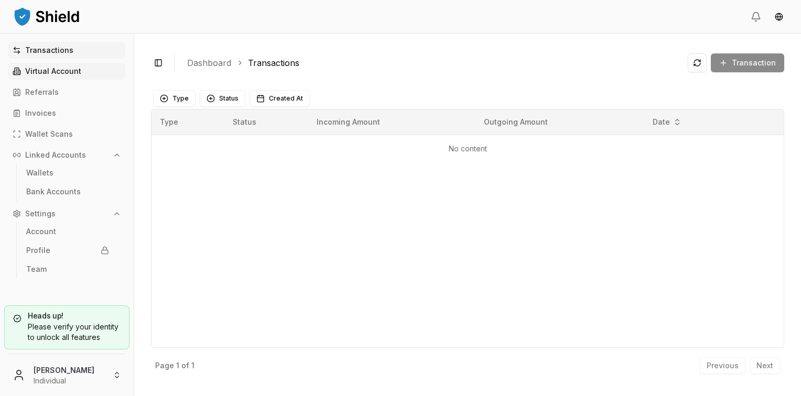
click at [98, 74] on link "Virtual Account" at bounding box center [66, 71] width 117 height 17
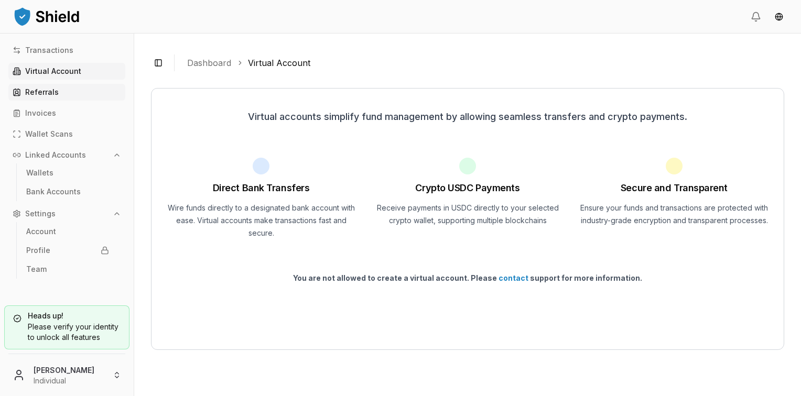
click at [70, 92] on link "Referrals" at bounding box center [66, 92] width 117 height 17
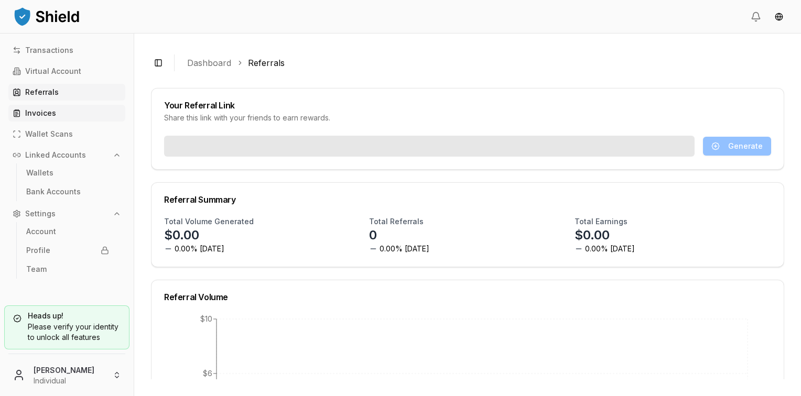
click at [51, 121] on link "Invoices" at bounding box center [66, 113] width 117 height 17
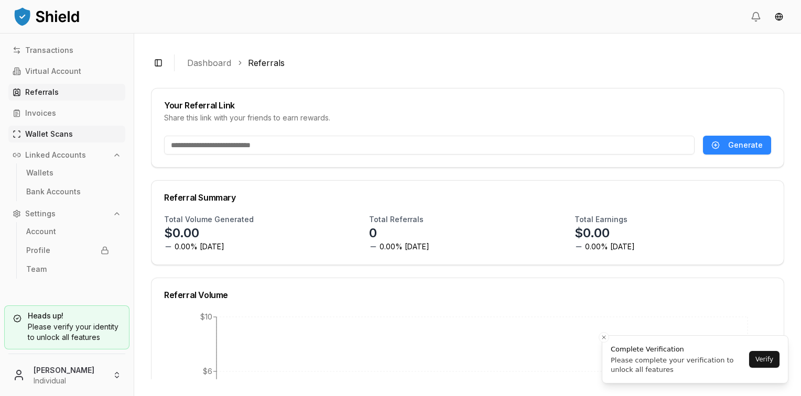
click at [50, 136] on p "Wallet Scans" at bounding box center [49, 134] width 48 height 7
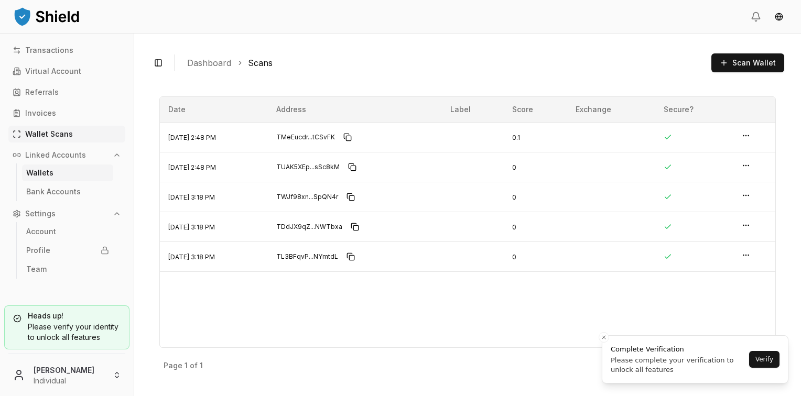
click at [62, 169] on link "Wallets" at bounding box center [67, 173] width 91 height 17
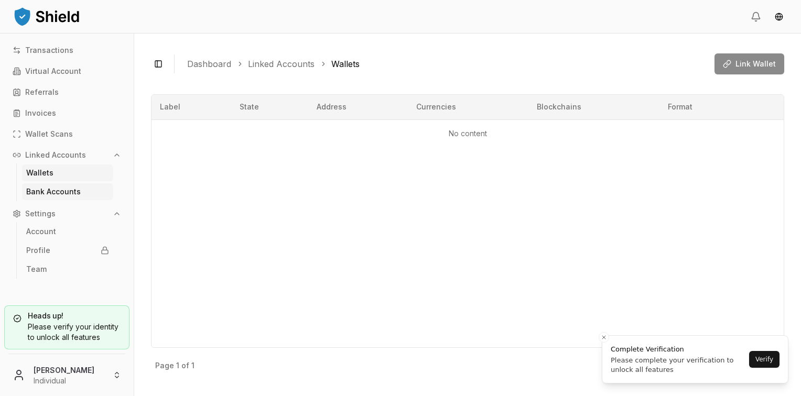
click at [39, 189] on p "Bank Accounts" at bounding box center [53, 191] width 55 height 7
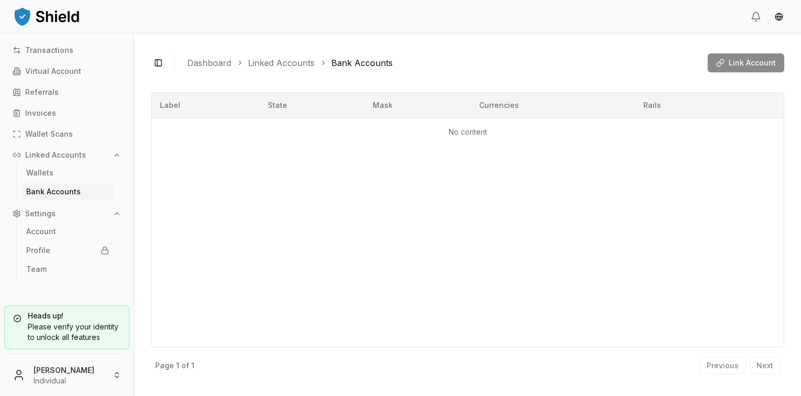
click at [46, 220] on button "Settings" at bounding box center [66, 214] width 117 height 17
click at [44, 219] on button "Settings" at bounding box center [66, 214] width 117 height 17
click at [45, 233] on p "Account" at bounding box center [41, 231] width 30 height 7
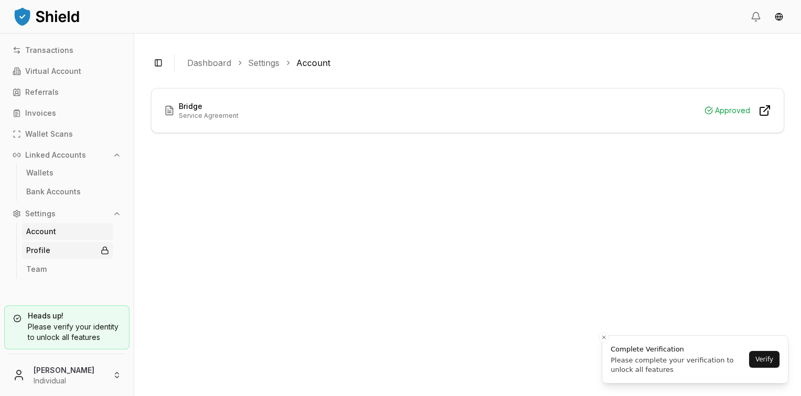
click at [46, 252] on p "Profile" at bounding box center [38, 250] width 24 height 7
click at [103, 252] on icon at bounding box center [105, 250] width 8 height 8
click at [71, 253] on link "Profile" at bounding box center [67, 250] width 91 height 17
click at [55, 269] on link "Team" at bounding box center [67, 269] width 91 height 17
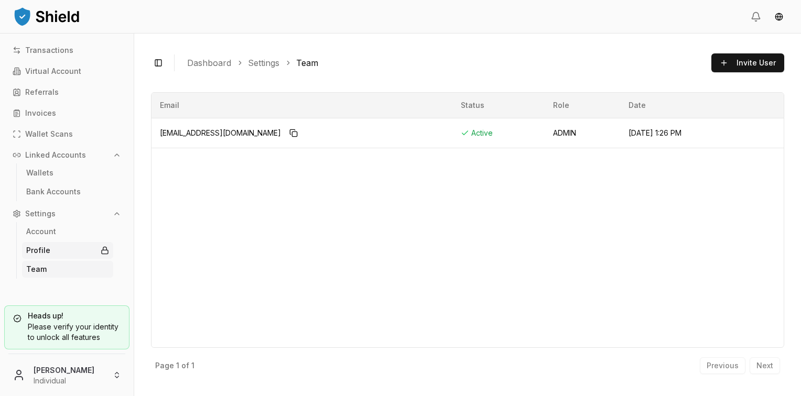
click at [48, 247] on p "Profile" at bounding box center [38, 250] width 24 height 7
click at [46, 247] on p "Profile" at bounding box center [38, 250] width 24 height 7
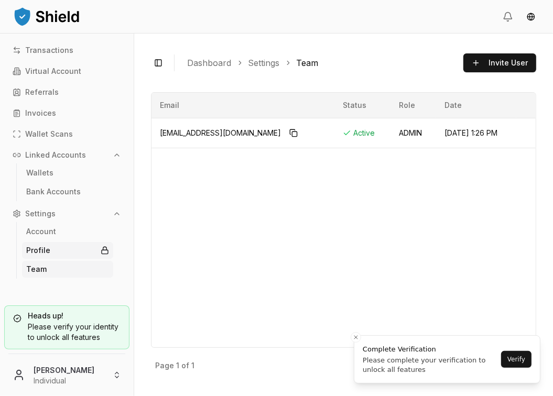
click at [64, 254] on link "Profile" at bounding box center [67, 250] width 91 height 17
click at [79, 249] on link "Profile" at bounding box center [67, 250] width 91 height 17
